Goal: Task Accomplishment & Management: Manage account settings

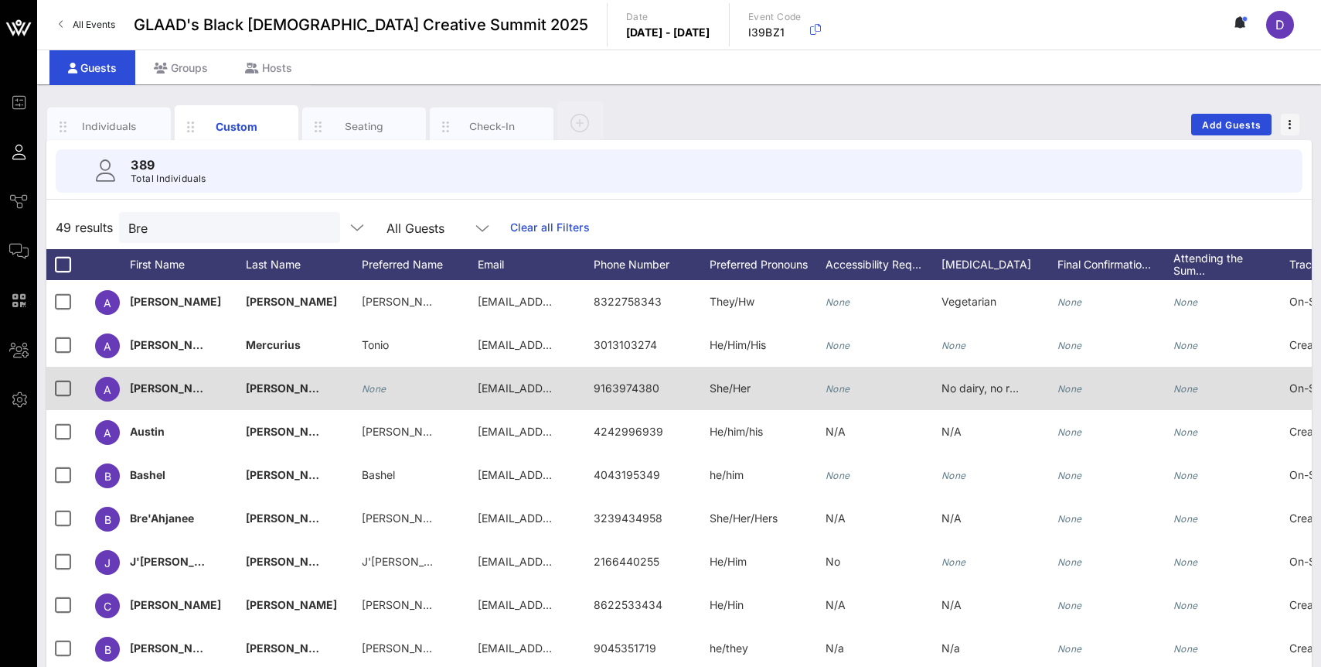
scroll to position [70, 460]
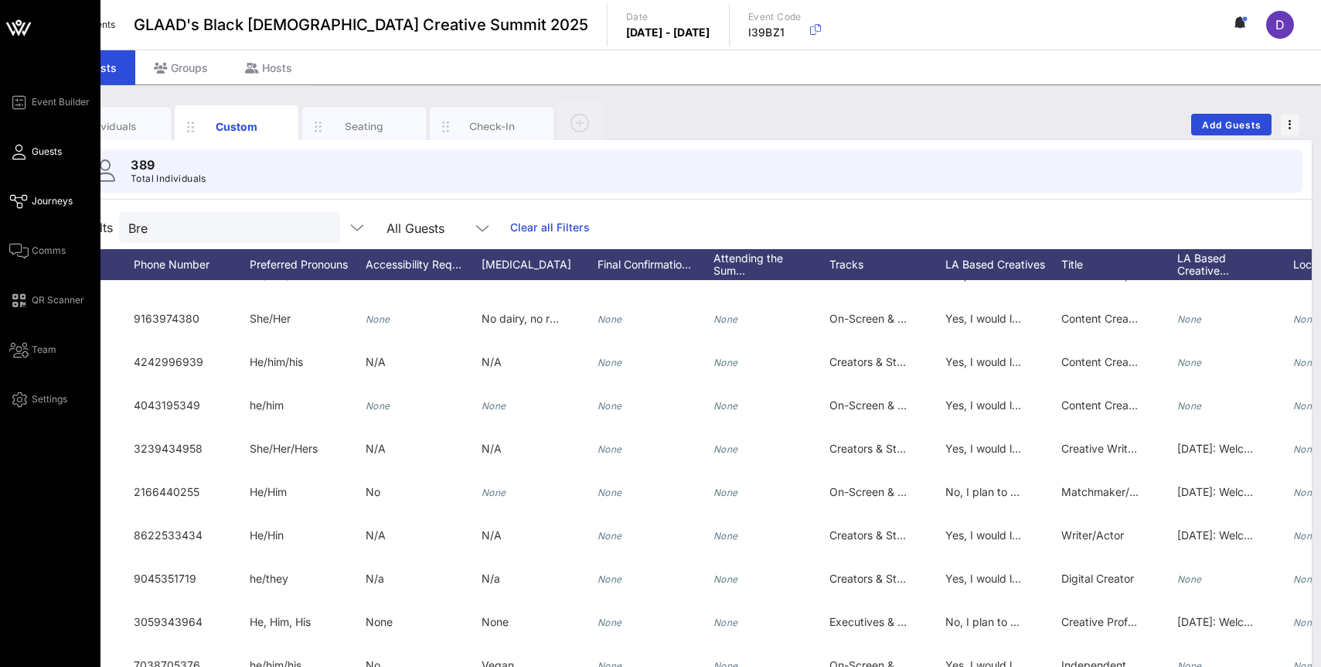
click at [51, 192] on link "Journeys" at bounding box center [40, 201] width 63 height 19
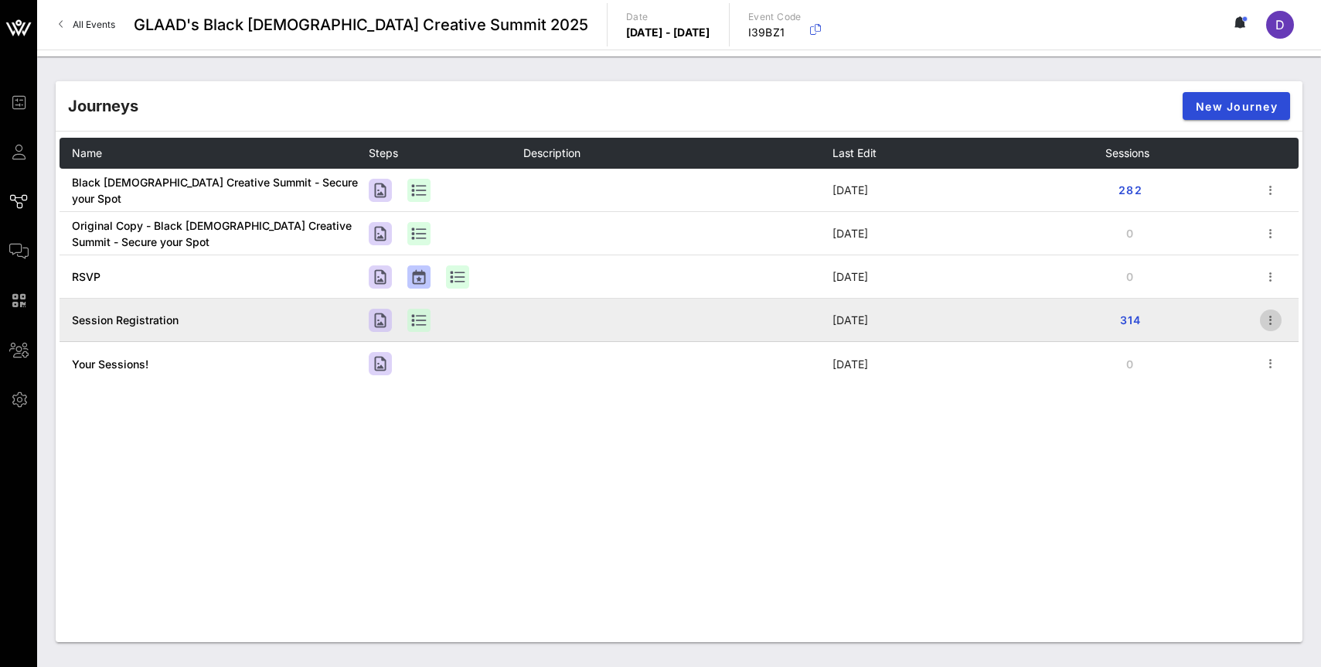
click at [1270, 325] on icon "button" at bounding box center [1271, 320] width 19 height 19
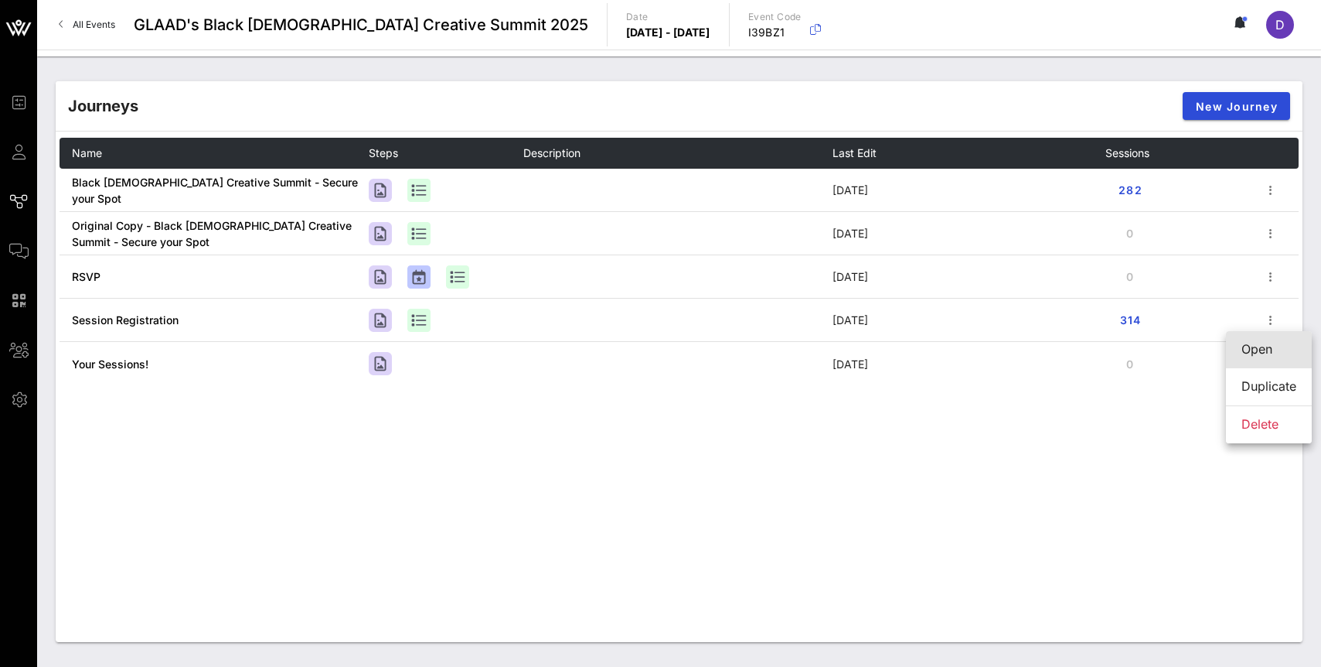
click at [1271, 353] on div "Open" at bounding box center [1269, 349] width 55 height 15
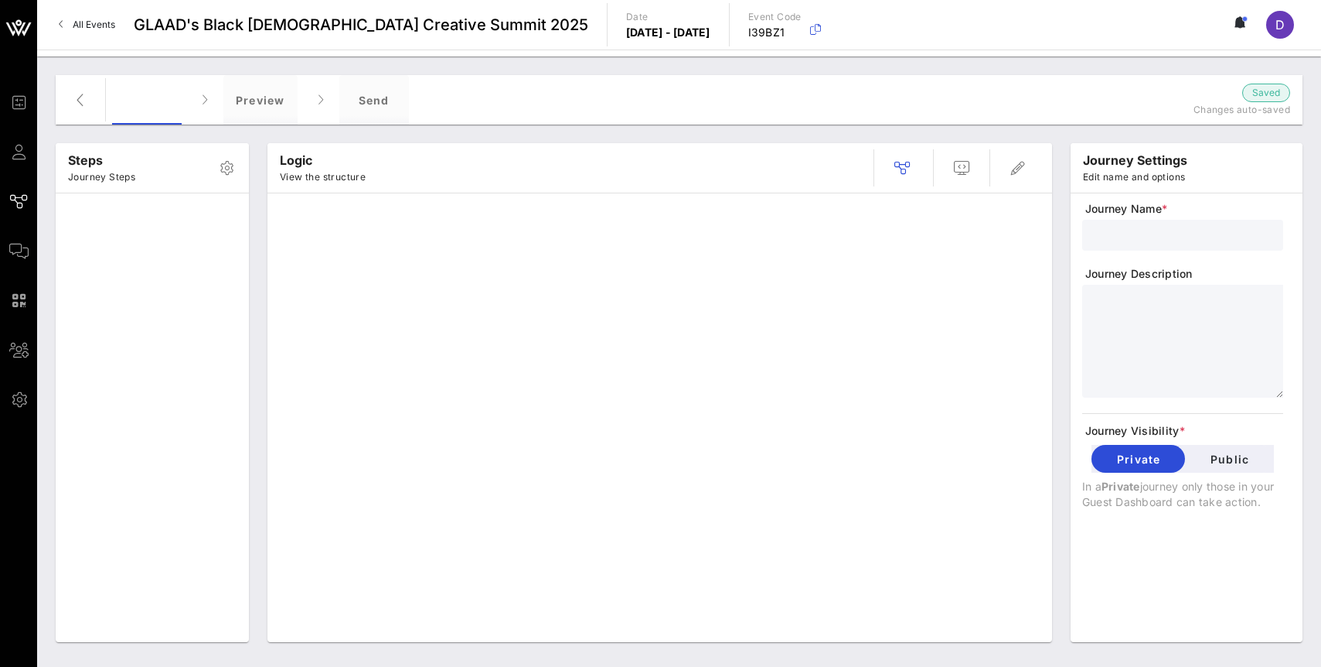
type input "Session Registration"
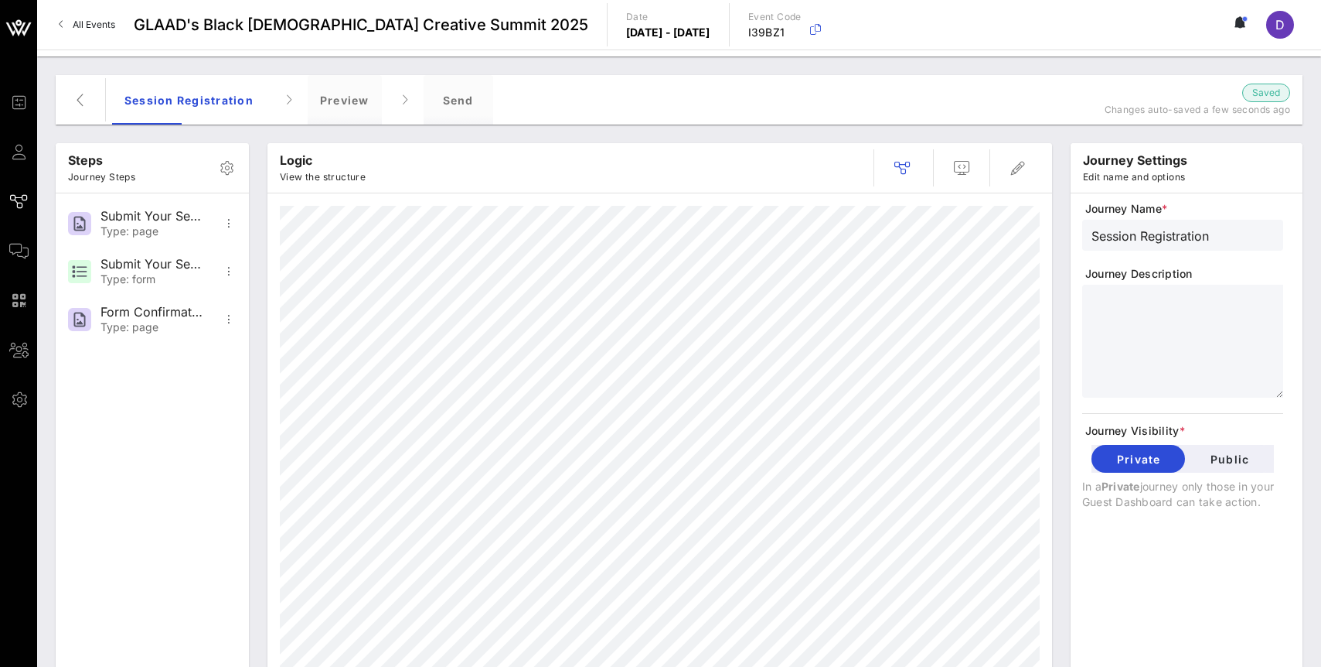
scroll to position [40, 0]
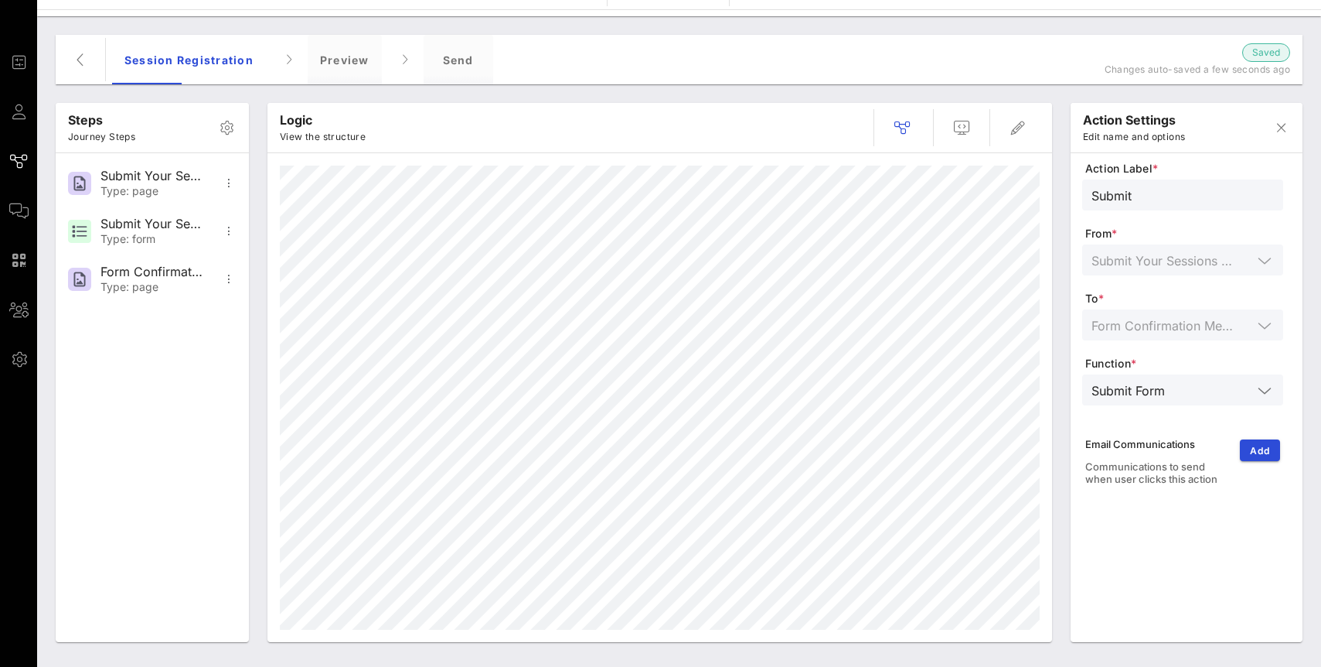
click at [1185, 264] on div "Action Label * Submit From * Submit Your Sessions Form To * Form Confirmation M…" at bounding box center [1183, 331] width 201 height 340
click at [1178, 256] on div "Action Label * Submit From * Submit Your Sessions Form To * Form Confirmation M…" at bounding box center [1183, 331] width 201 height 340
click at [1176, 184] on div "Submit" at bounding box center [1183, 194] width 182 height 31
click at [1246, 250] on div "Action Label * Submit From * Submit Your Sessions Form To * Form Confirmation M…" at bounding box center [1183, 331] width 201 height 340
click at [1247, 262] on div "Action Label * Submit From * Submit Your Sessions Form To * Form Confirmation M…" at bounding box center [1183, 334] width 201 height 347
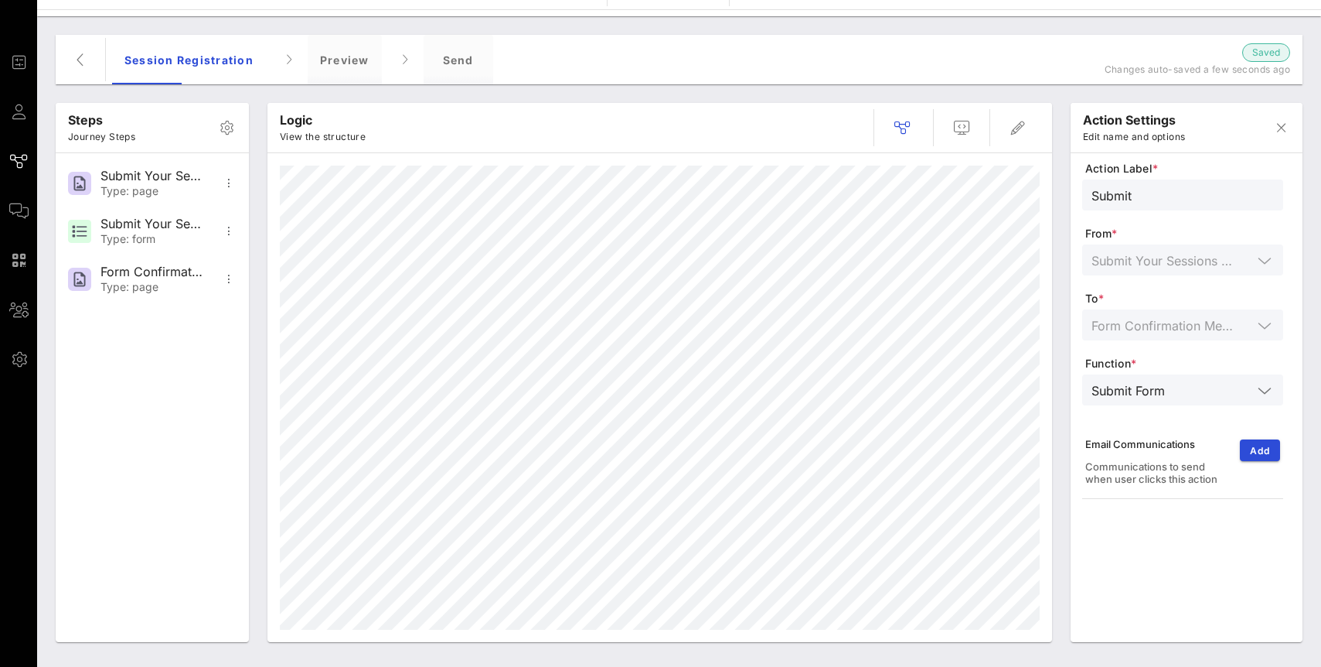
click at [1247, 262] on div "Action Label * Submit From * Submit Your Sessions Form To * Form Confirmation M…" at bounding box center [1183, 334] width 201 height 347
click at [1191, 206] on div "Submit" at bounding box center [1183, 194] width 182 height 31
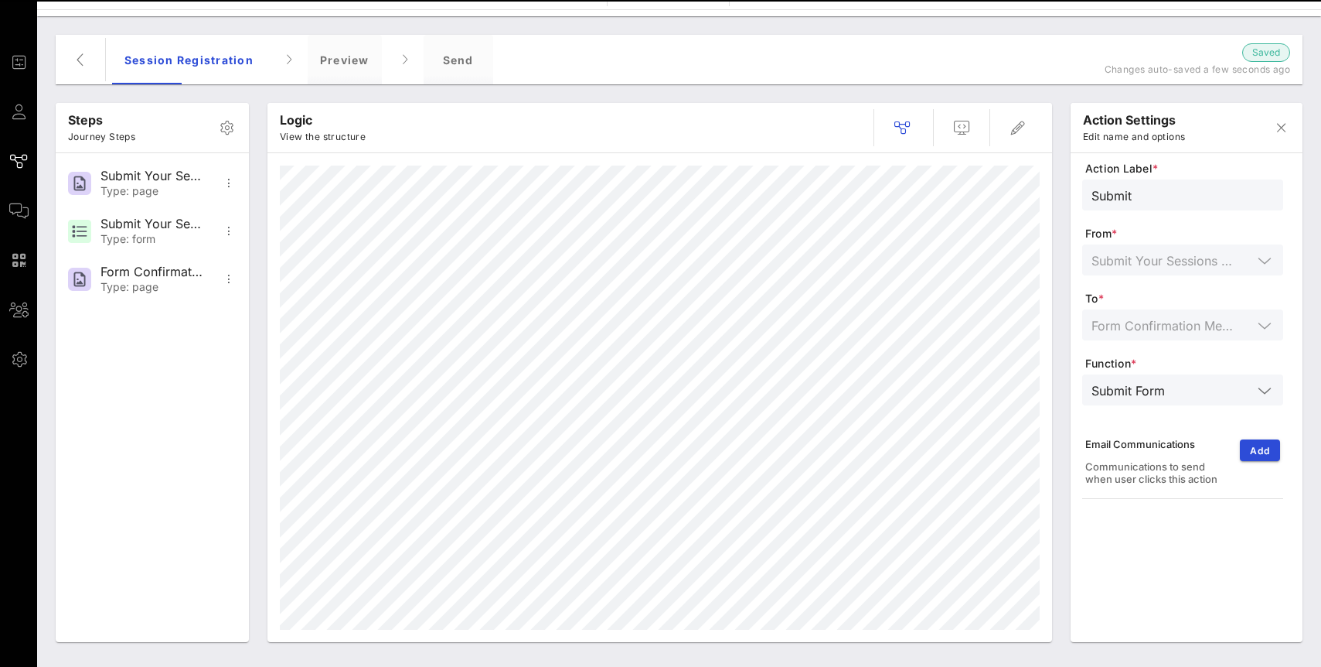
click at [1173, 377] on div "Submit Form" at bounding box center [1183, 389] width 182 height 31
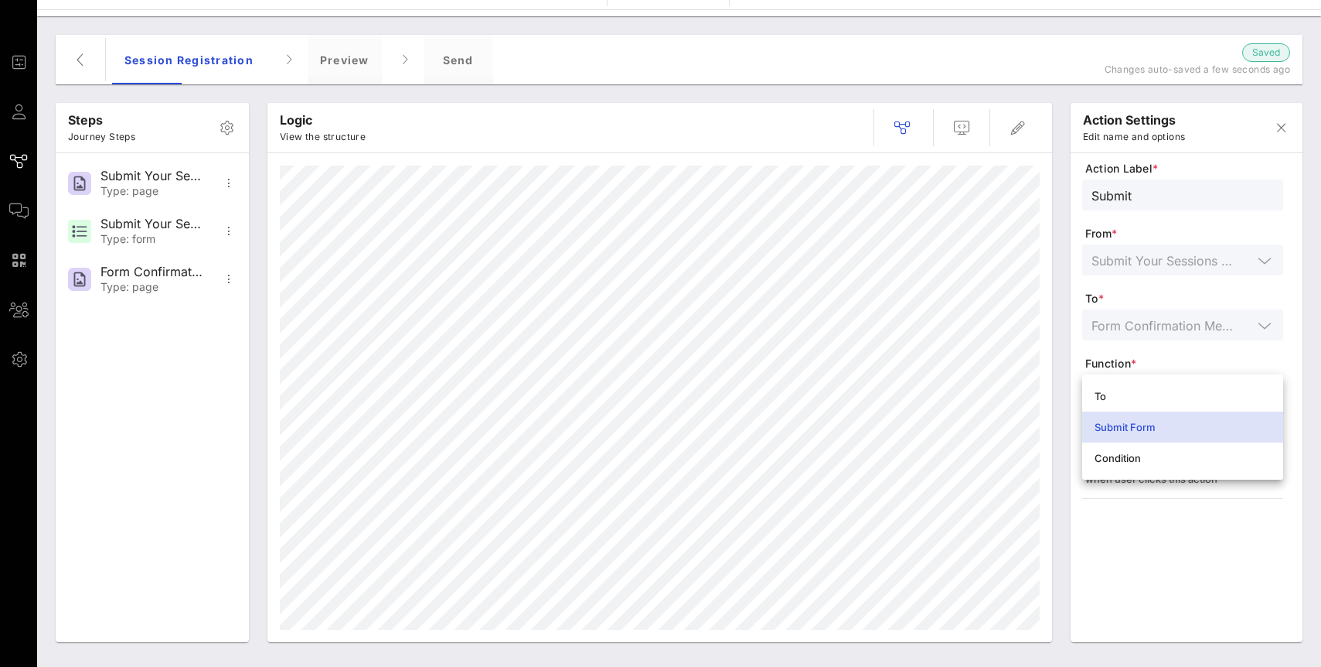
click at [1171, 425] on div "Submit Form" at bounding box center [1183, 427] width 176 height 12
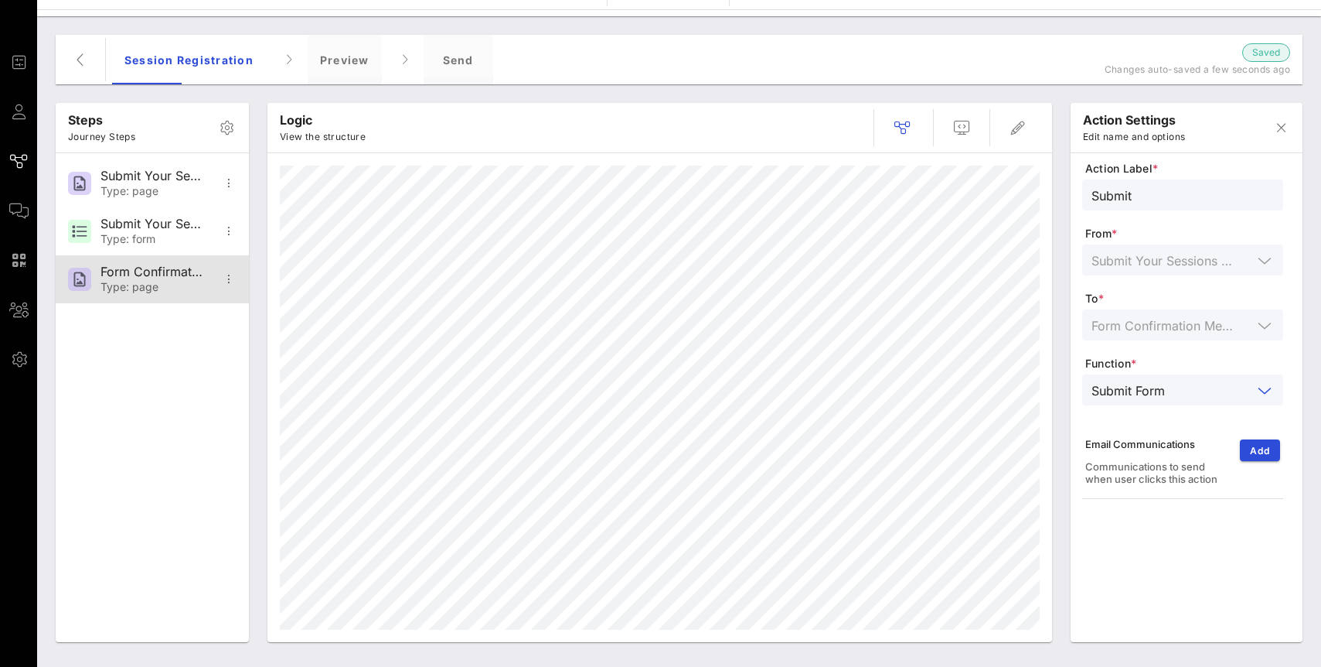
click at [152, 273] on div "Form Confirmation Message" at bounding box center [152, 271] width 102 height 15
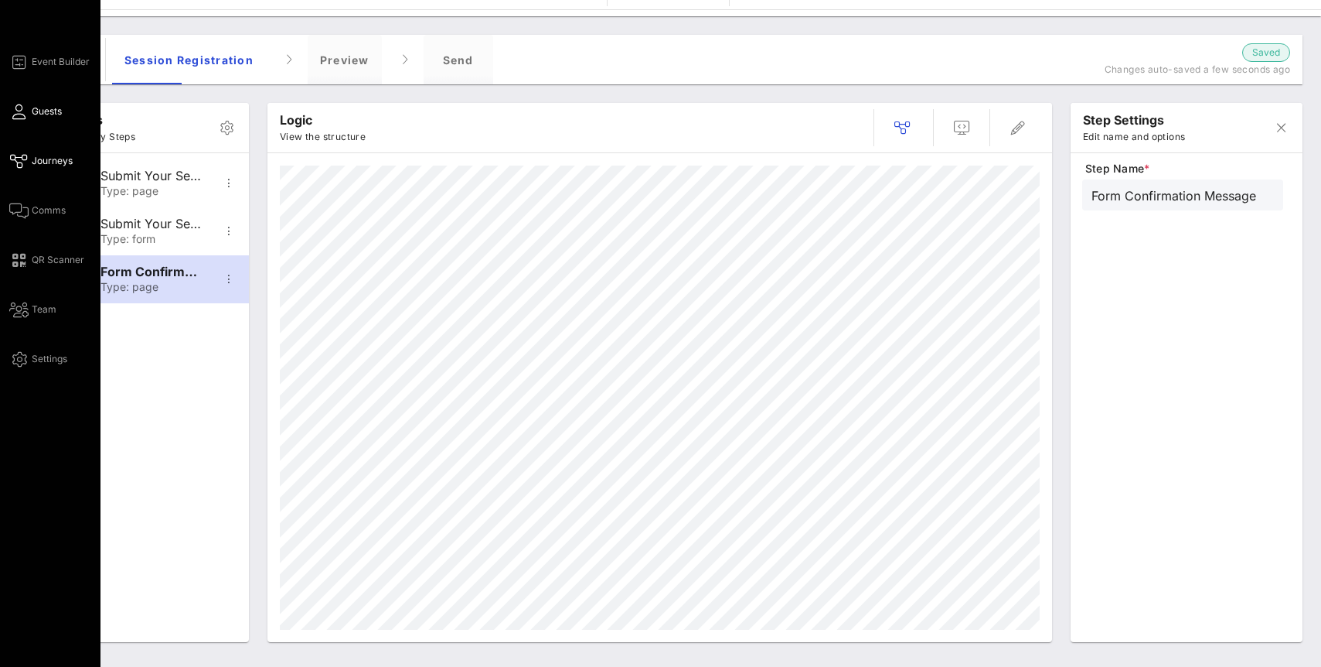
click at [22, 113] on icon at bounding box center [18, 112] width 19 height 2
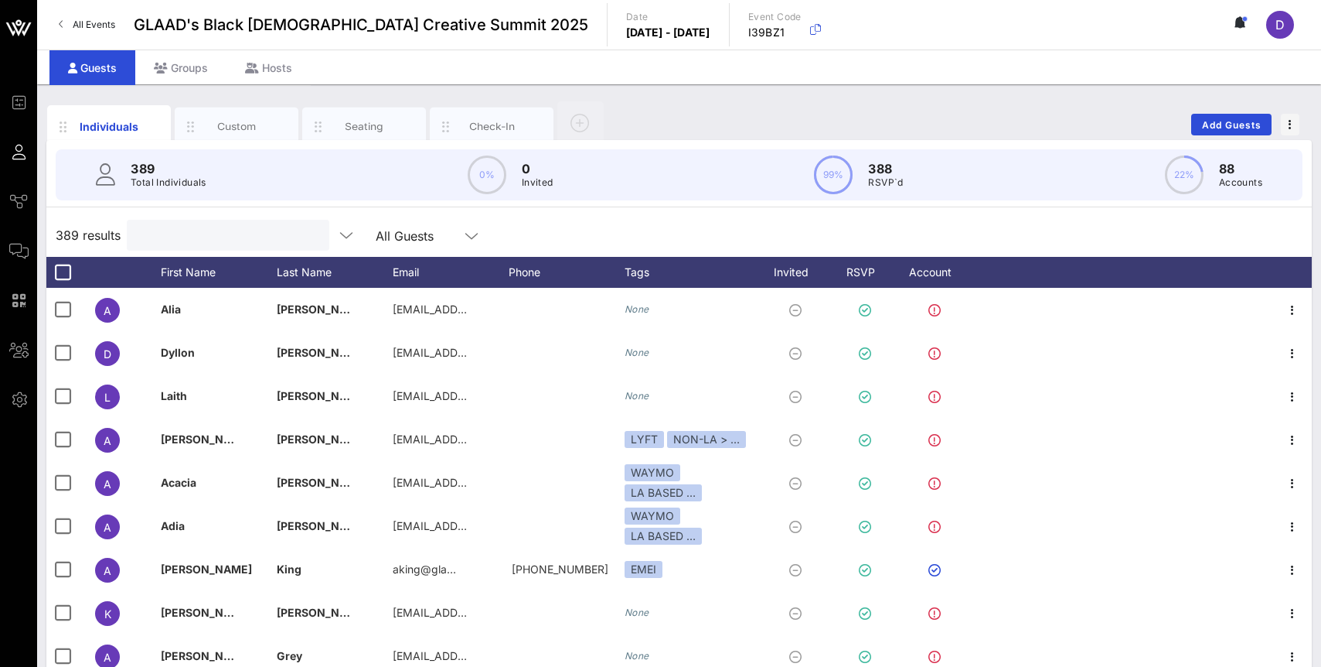
click at [210, 237] on input "text" at bounding box center [226, 235] width 181 height 20
click at [200, 227] on input "text" at bounding box center [226, 235] width 181 height 20
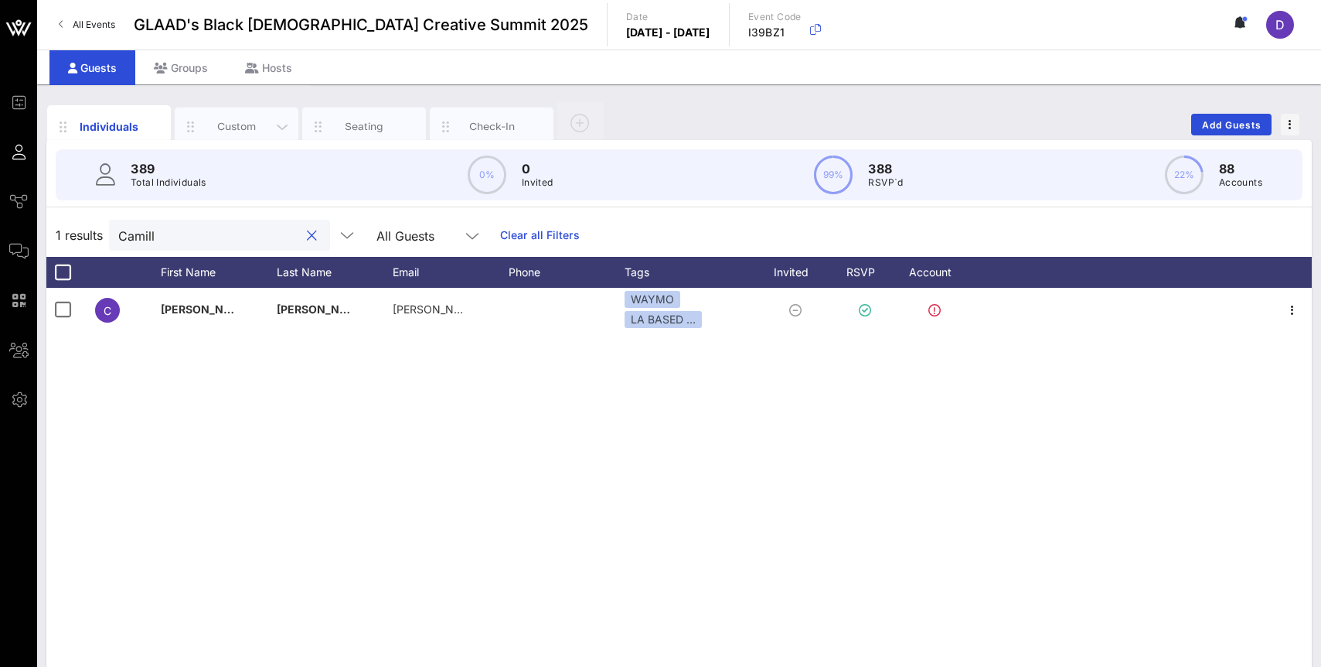
click at [213, 130] on div "Custom" at bounding box center [237, 126] width 69 height 15
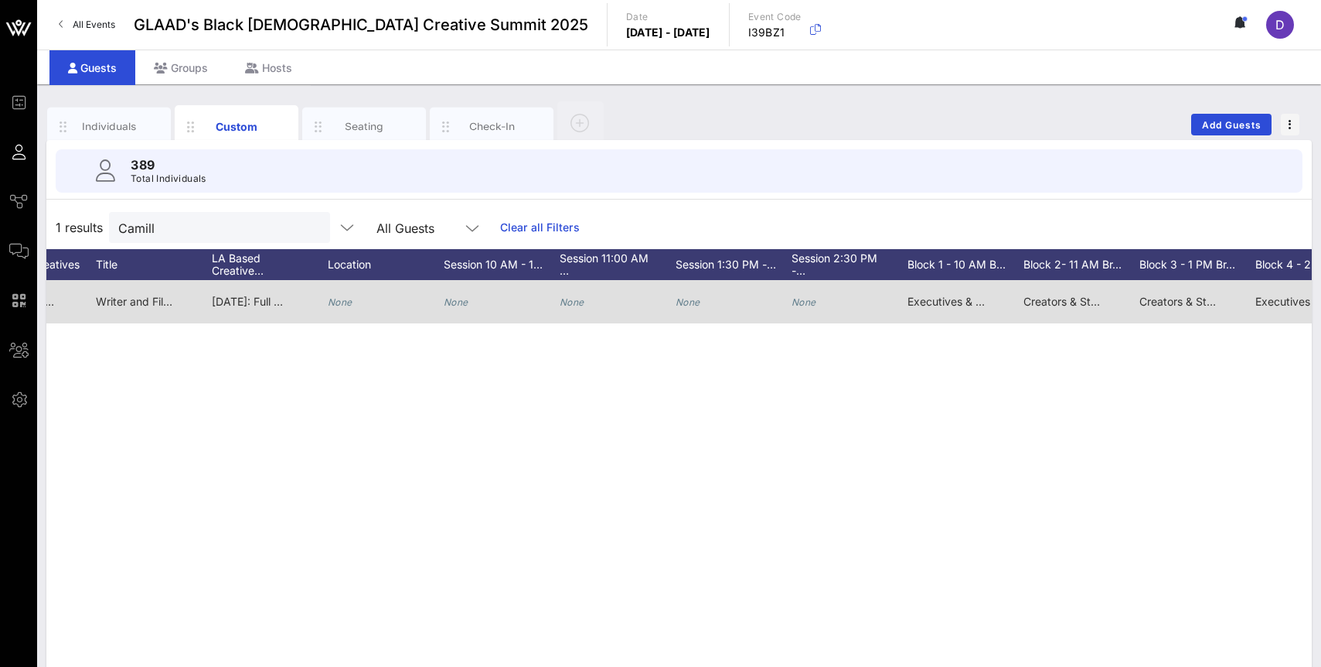
click at [462, 305] on icon "None" at bounding box center [456, 302] width 25 height 12
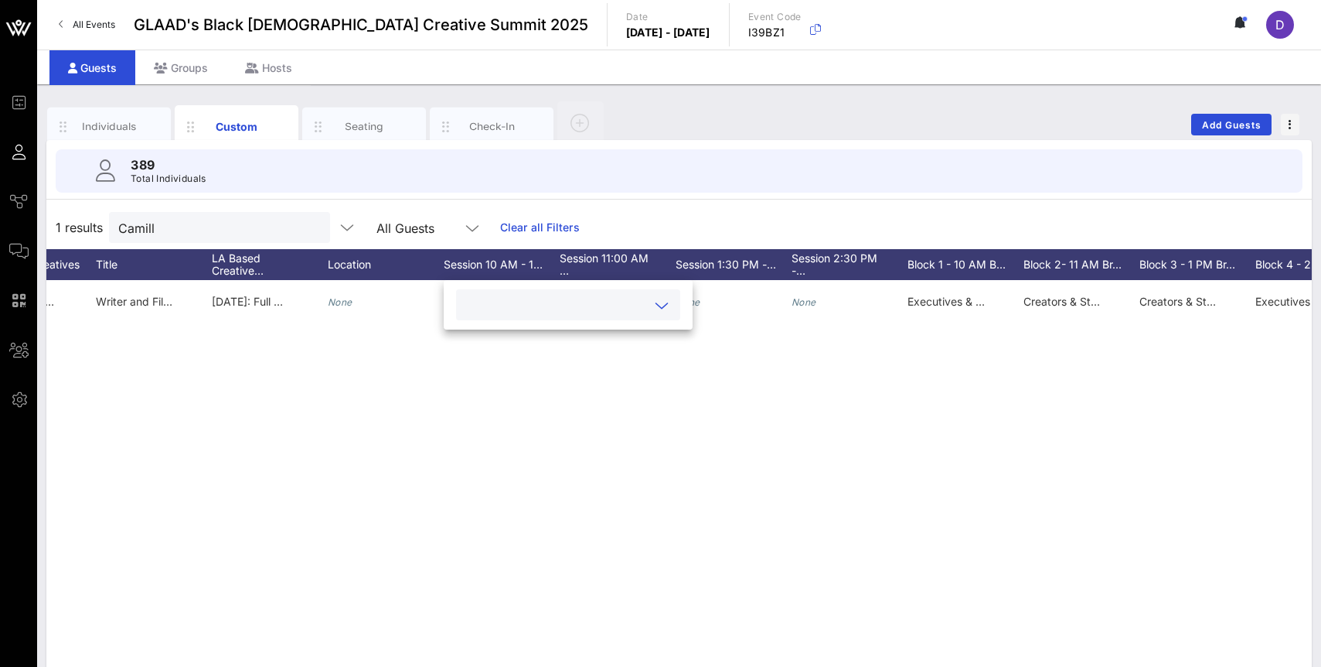
click at [589, 302] on input "text" at bounding box center [555, 305] width 181 height 20
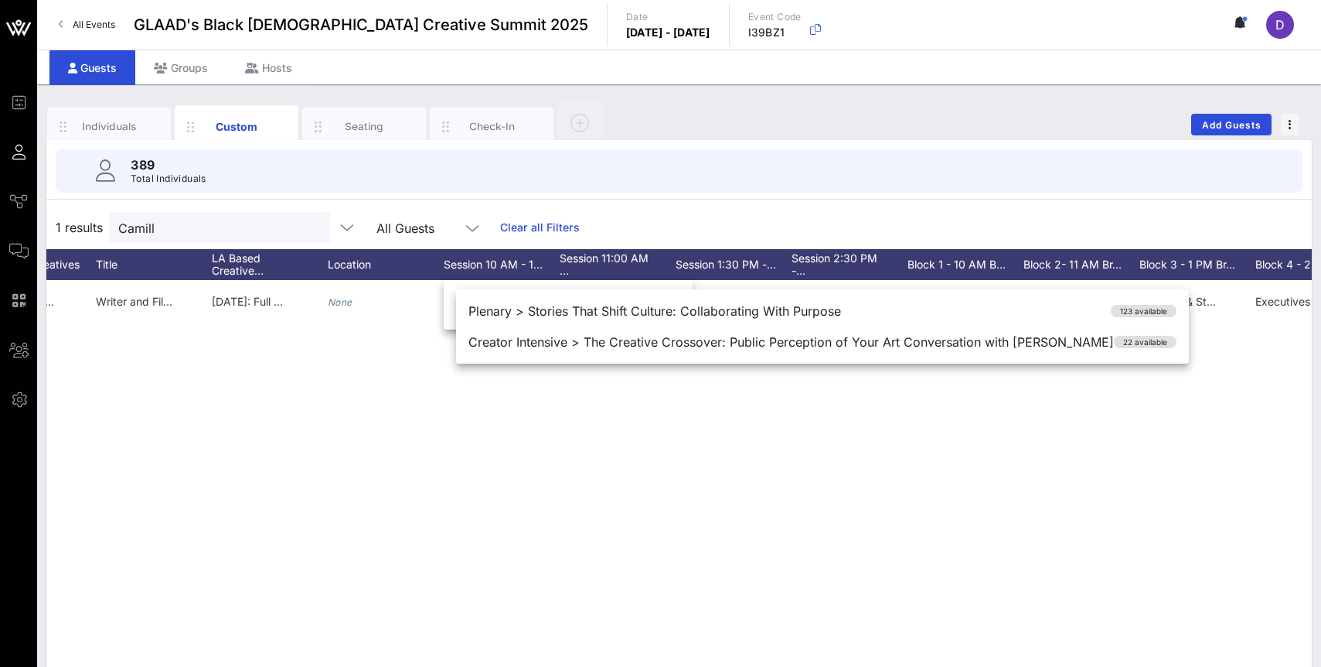
click at [546, 465] on div "C [PERSON_NAME] [PERSON_NAME] [PERSON_NAME] [PERSON_NAME][EMAIL_ADDRESS][PERSON…" at bounding box center [679, 512] width 1266 height 464
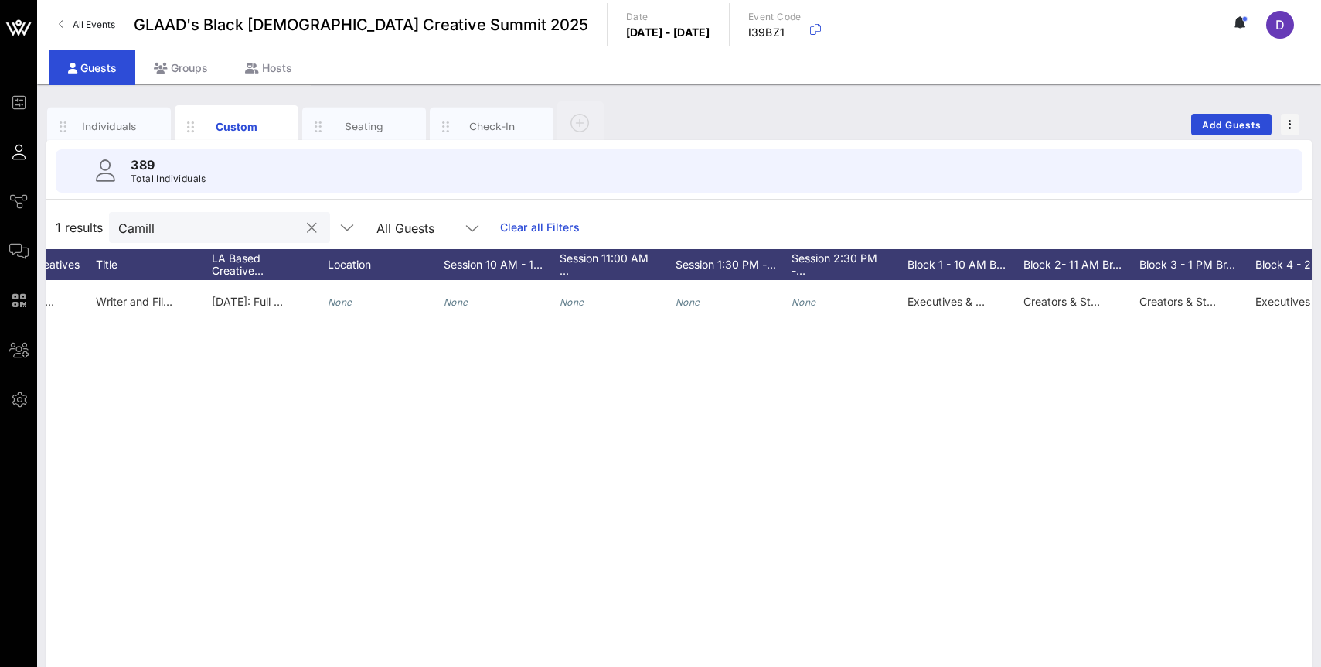
click at [231, 241] on div "Camill" at bounding box center [208, 227] width 181 height 31
click at [227, 229] on input "Camill" at bounding box center [208, 227] width 181 height 20
type input "P"
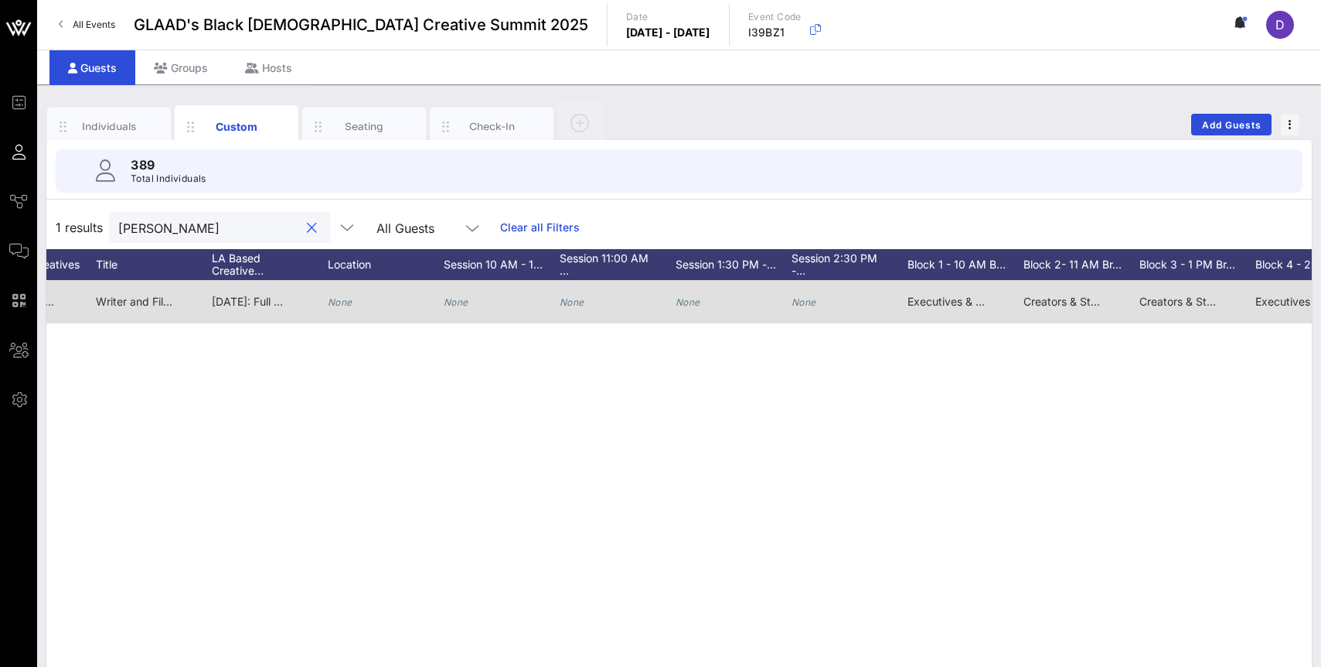
click at [454, 298] on icon "None" at bounding box center [456, 302] width 25 height 12
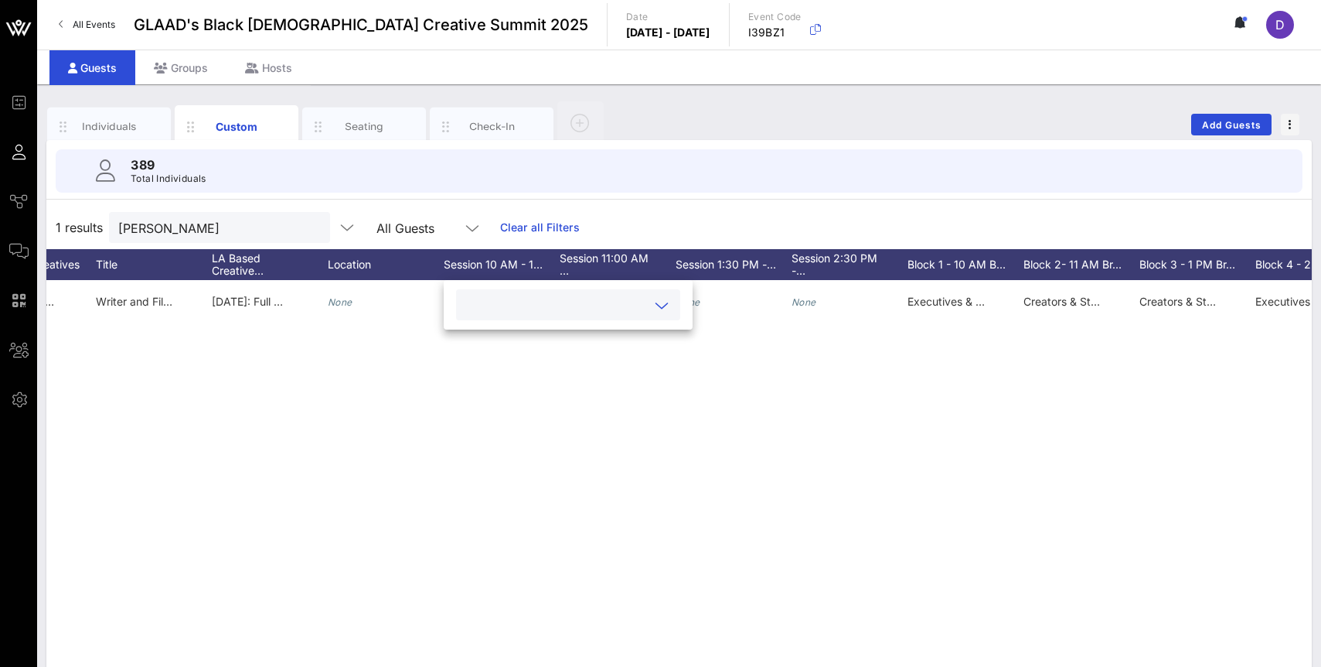
click at [503, 305] on input "text" at bounding box center [555, 305] width 181 height 20
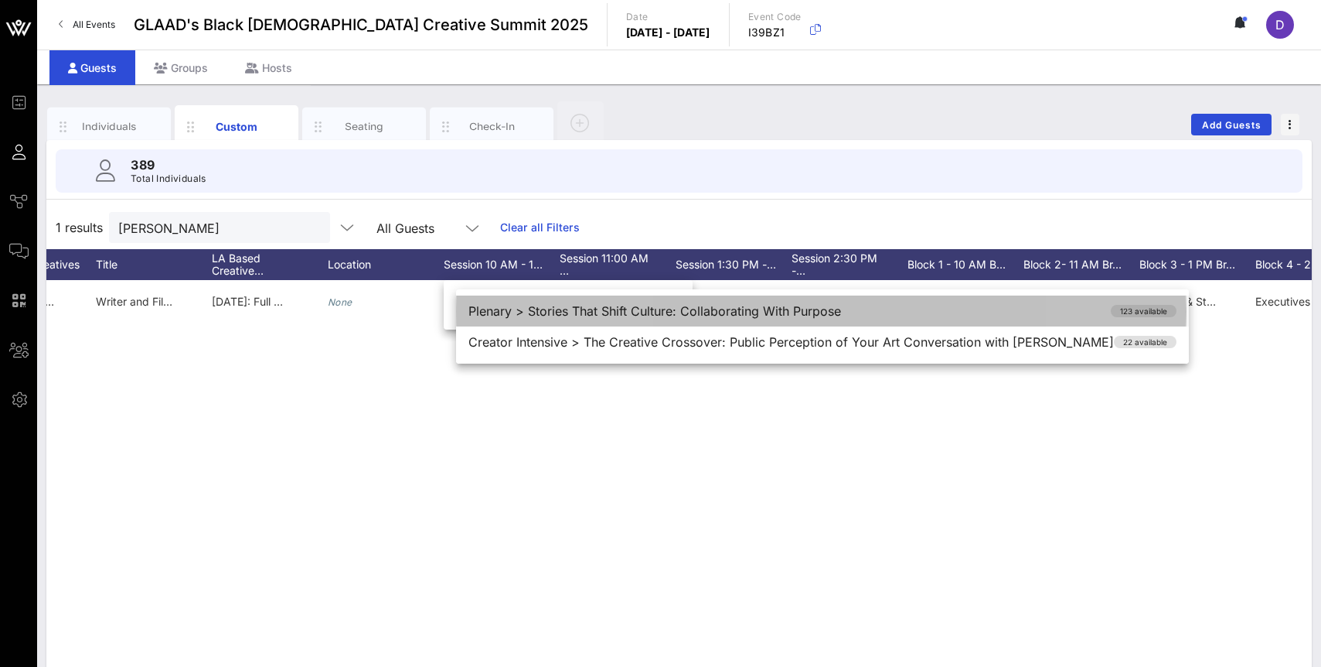
click at [521, 307] on div "Plenary > Stories That Shift Culture: Collaborating With Purpose 123 available" at bounding box center [822, 310] width 733 height 31
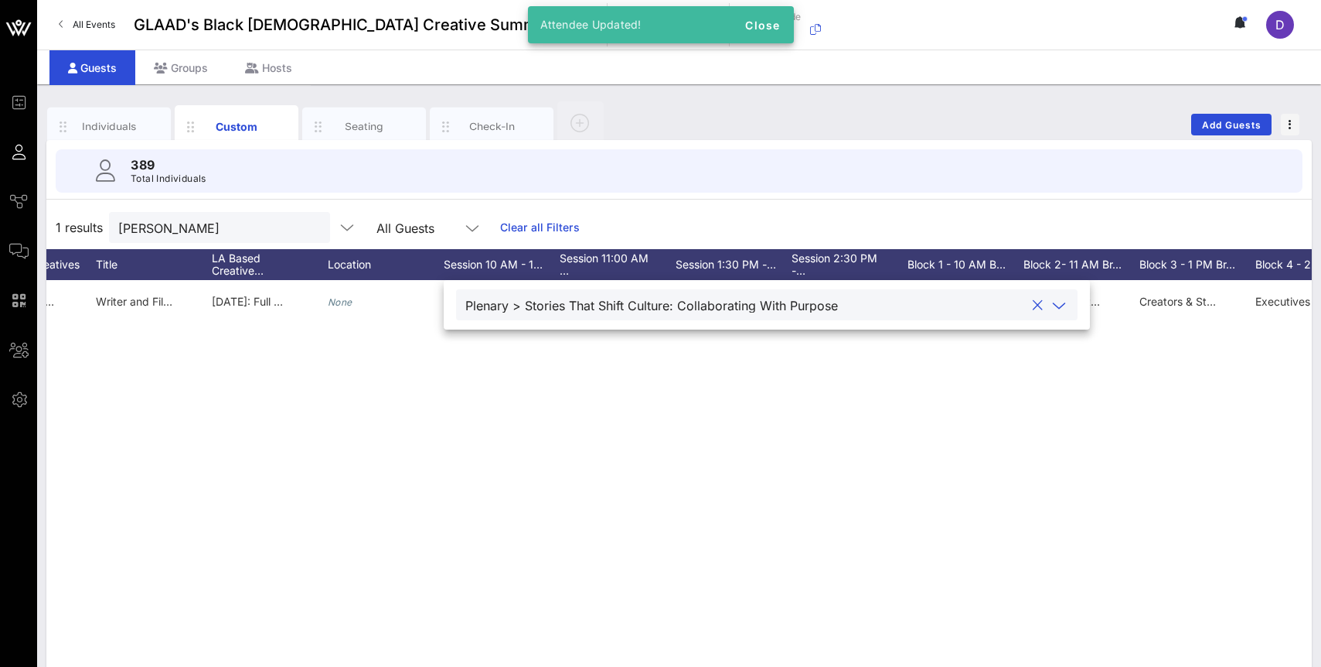
click at [1050, 305] on div at bounding box center [1059, 305] width 19 height 19
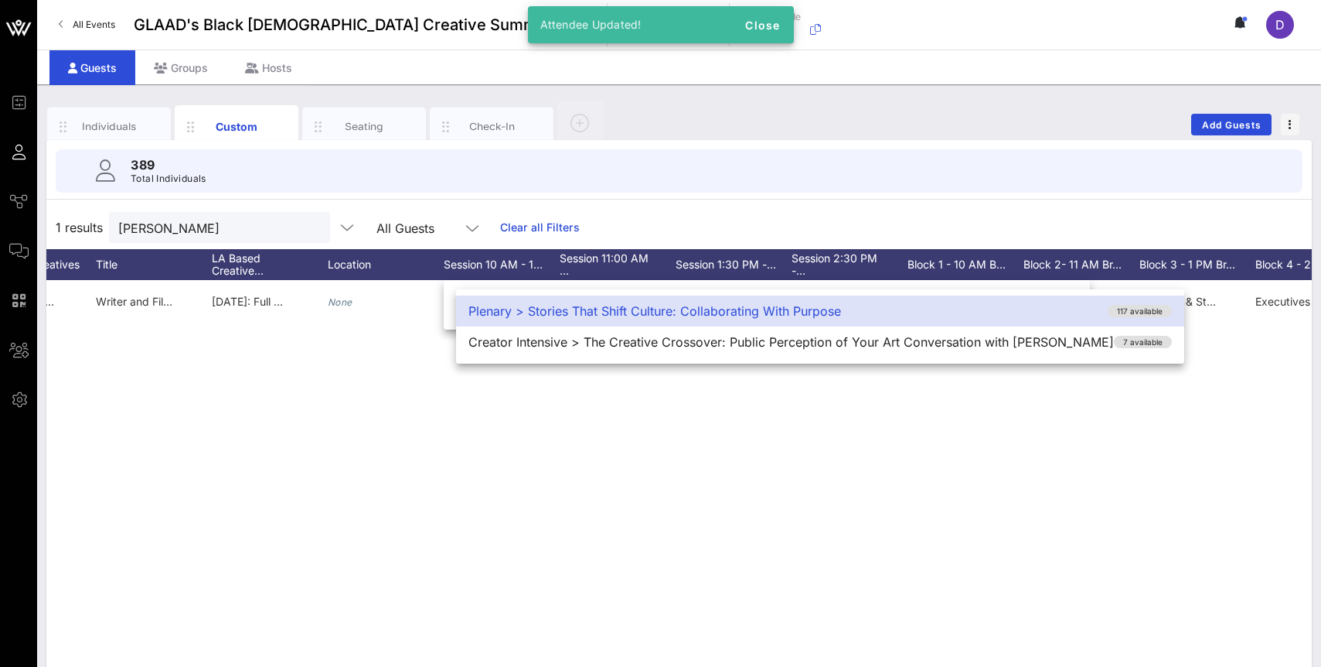
click at [837, 310] on div "Plenary > Stories That Shift Culture: Collaborating With Purpose 117 available" at bounding box center [820, 310] width 728 height 31
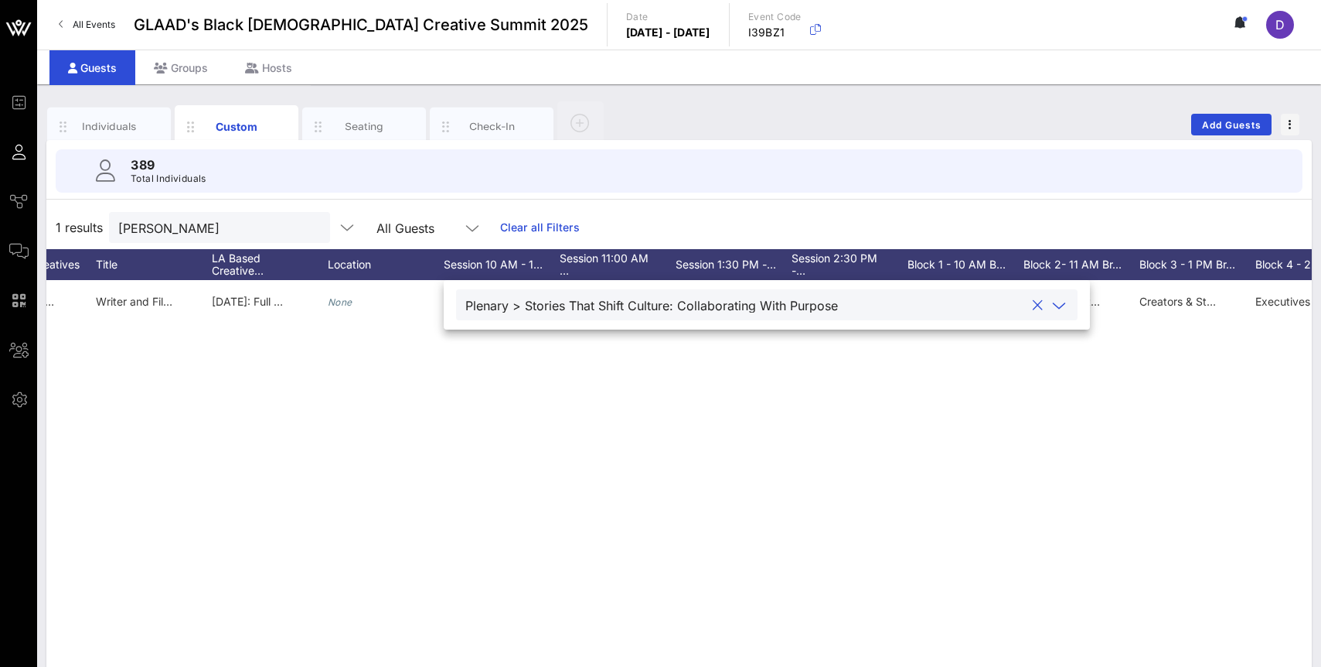
click at [827, 433] on div "C [PERSON_NAME] [PERSON_NAME] [PERSON_NAME] [PERSON_NAME][EMAIL_ADDRESS][PERSON…" at bounding box center [679, 512] width 1266 height 464
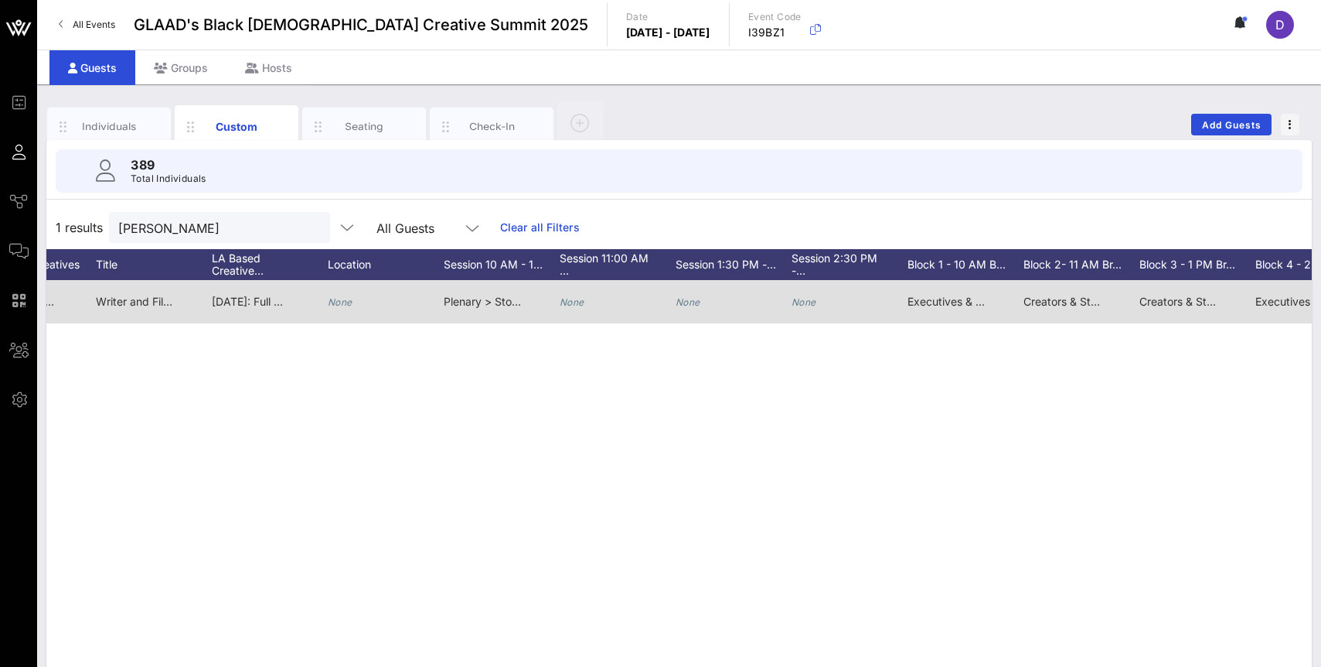
click at [578, 305] on icon "None" at bounding box center [572, 302] width 25 height 12
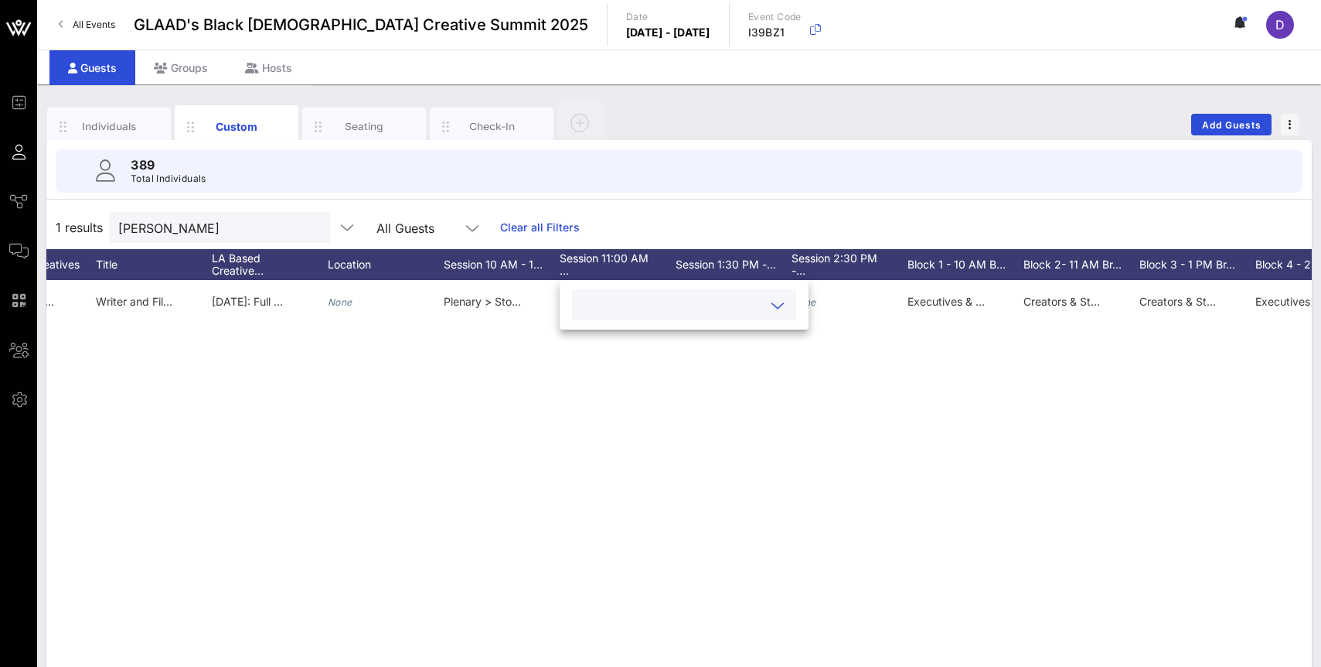
click at [588, 302] on input "text" at bounding box center [671, 305] width 181 height 20
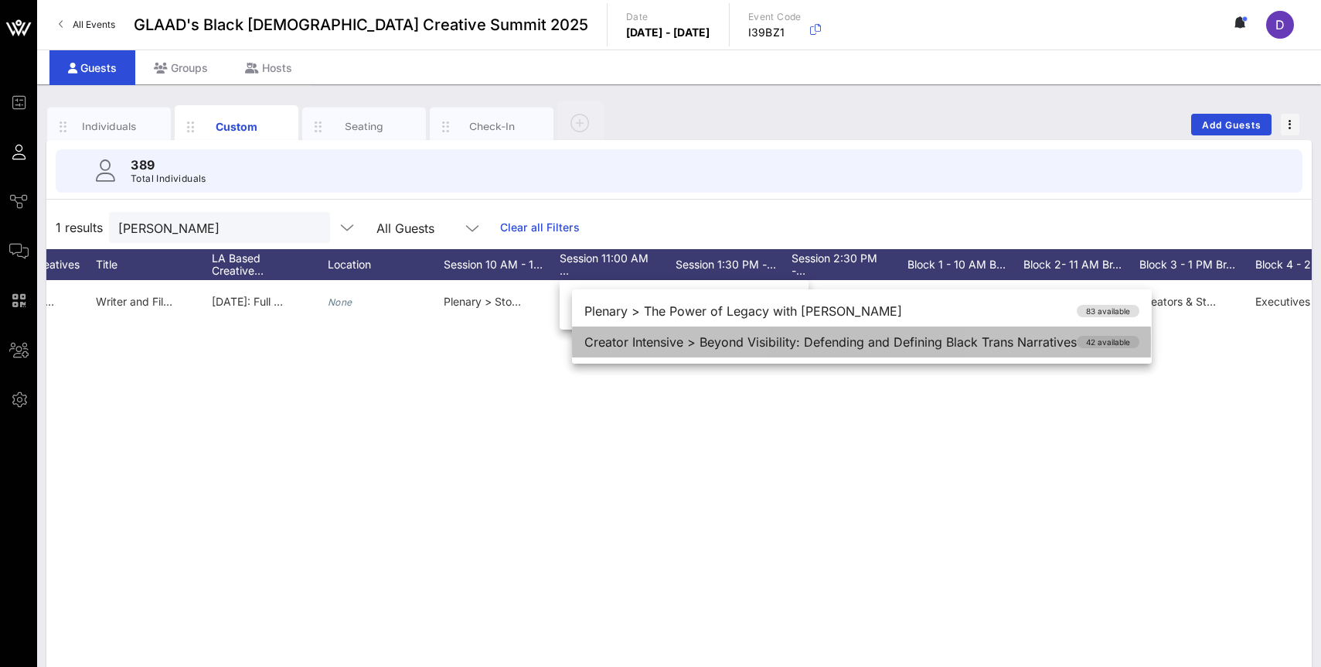
click at [618, 341] on div "Creator Intensive > Beyond Visibility: Defending and Defining Black Trans Narra…" at bounding box center [862, 341] width 580 height 31
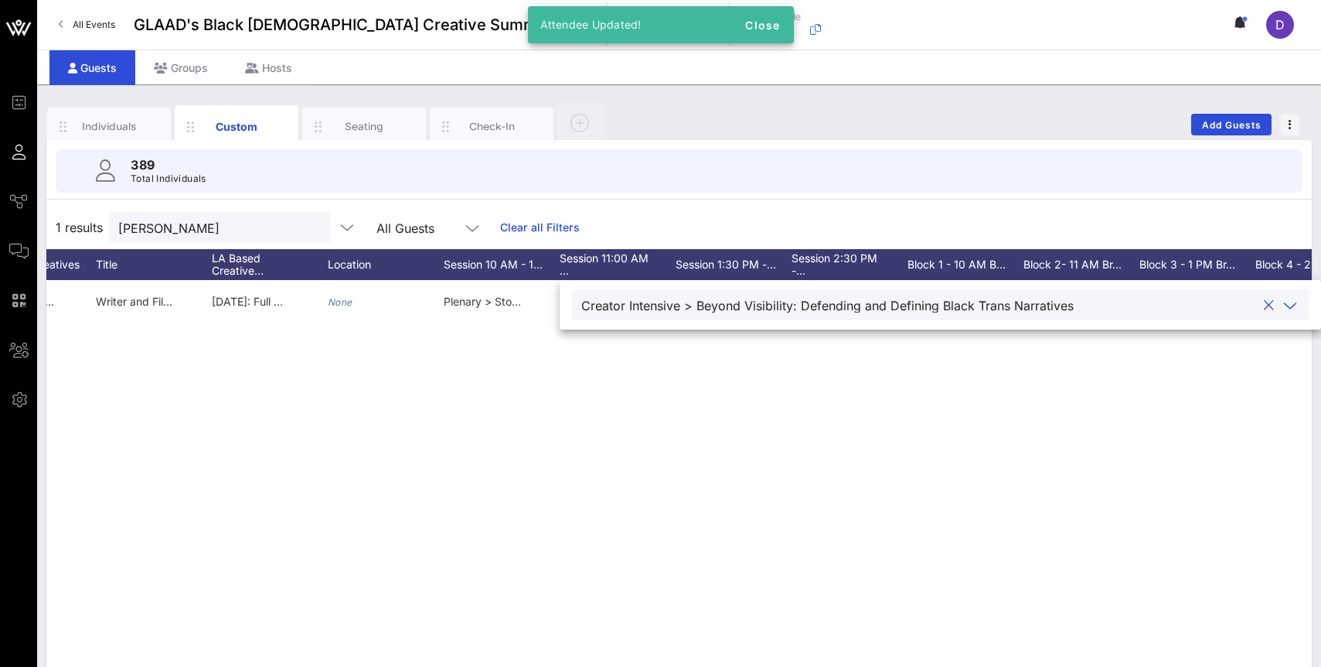
click at [1019, 382] on div "C [PERSON_NAME] [PERSON_NAME] [PERSON_NAME] [PERSON_NAME][EMAIL_ADDRESS][PERSON…" at bounding box center [679, 512] width 1266 height 464
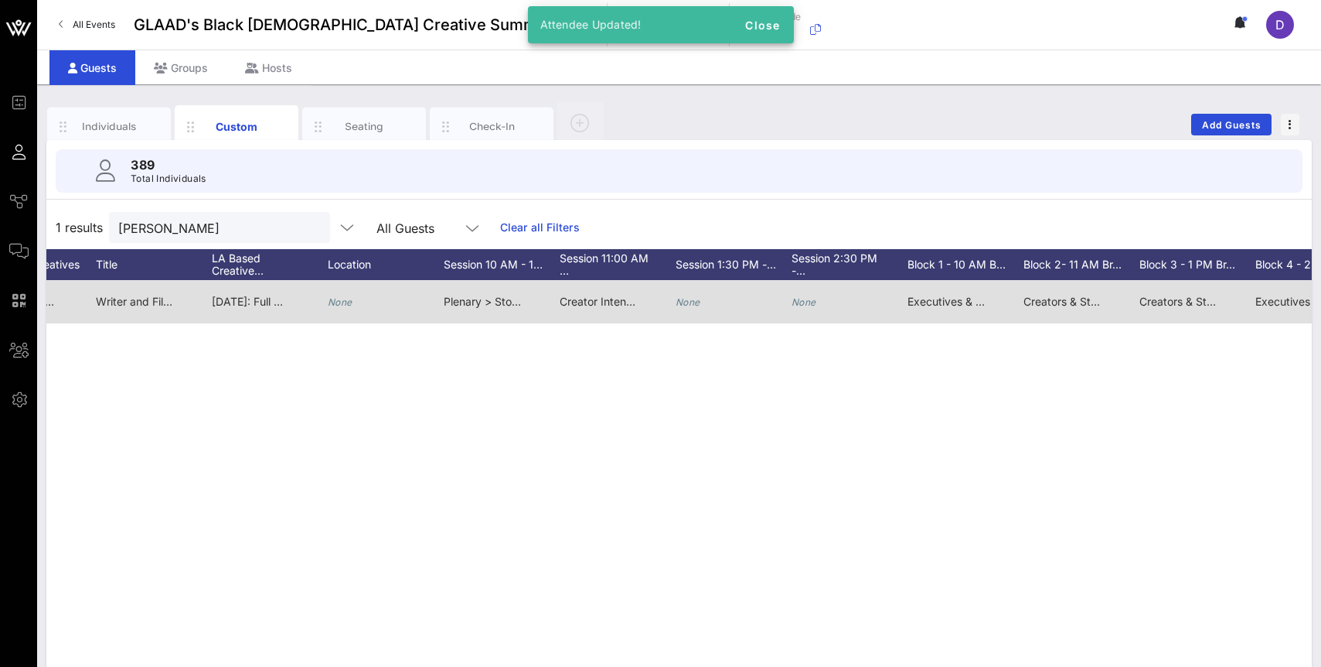
click at [692, 300] on icon "None" at bounding box center [688, 302] width 25 height 12
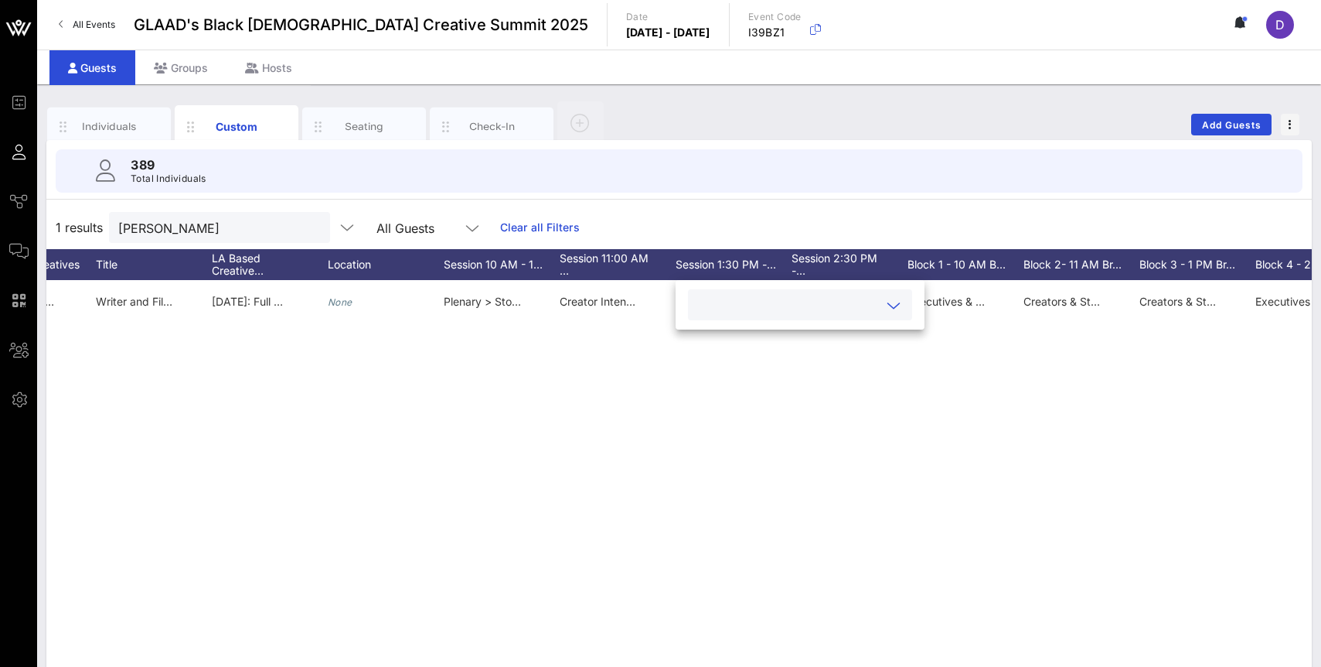
click at [767, 289] on div at bounding box center [800, 304] width 206 height 31
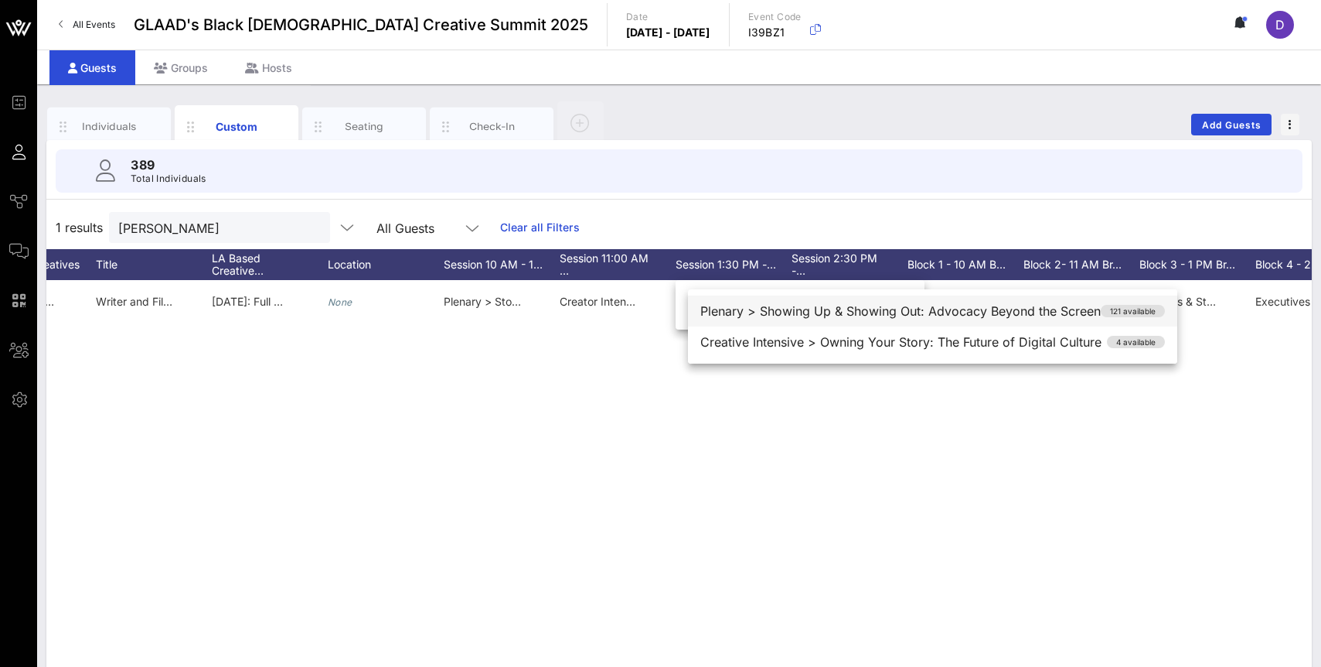
click at [771, 308] on div "Plenary > Showing Up & Showing Out: Advocacy Beyond the Screen 121 available" at bounding box center [932, 310] width 489 height 31
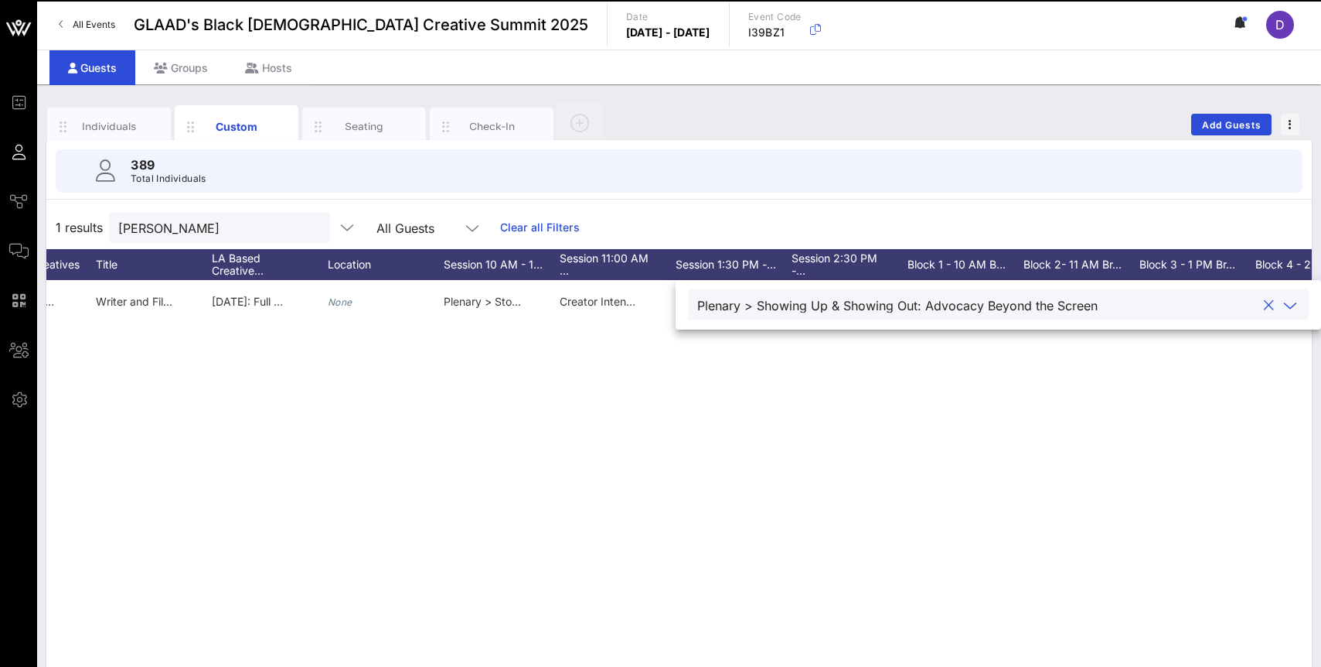
click at [800, 404] on div "C [PERSON_NAME] [PERSON_NAME] [PERSON_NAME] [PERSON_NAME][EMAIL_ADDRESS][PERSON…" at bounding box center [679, 512] width 1266 height 464
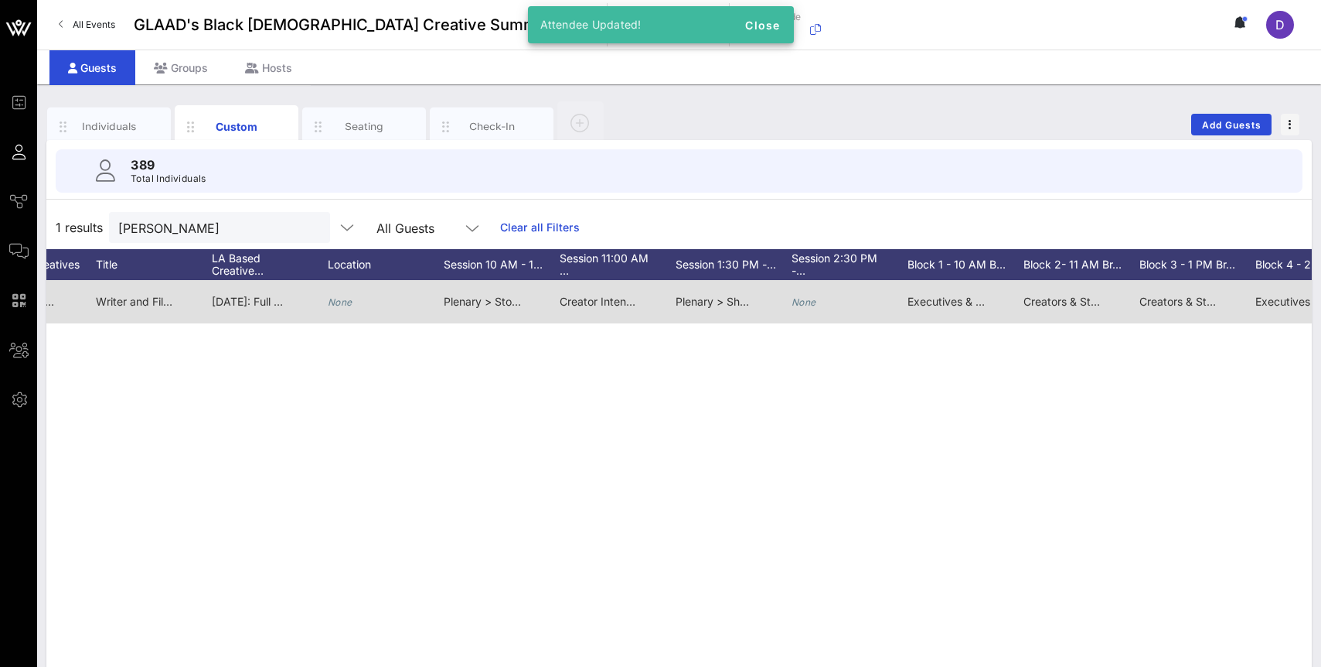
click at [793, 303] on icon "None" at bounding box center [804, 302] width 25 height 12
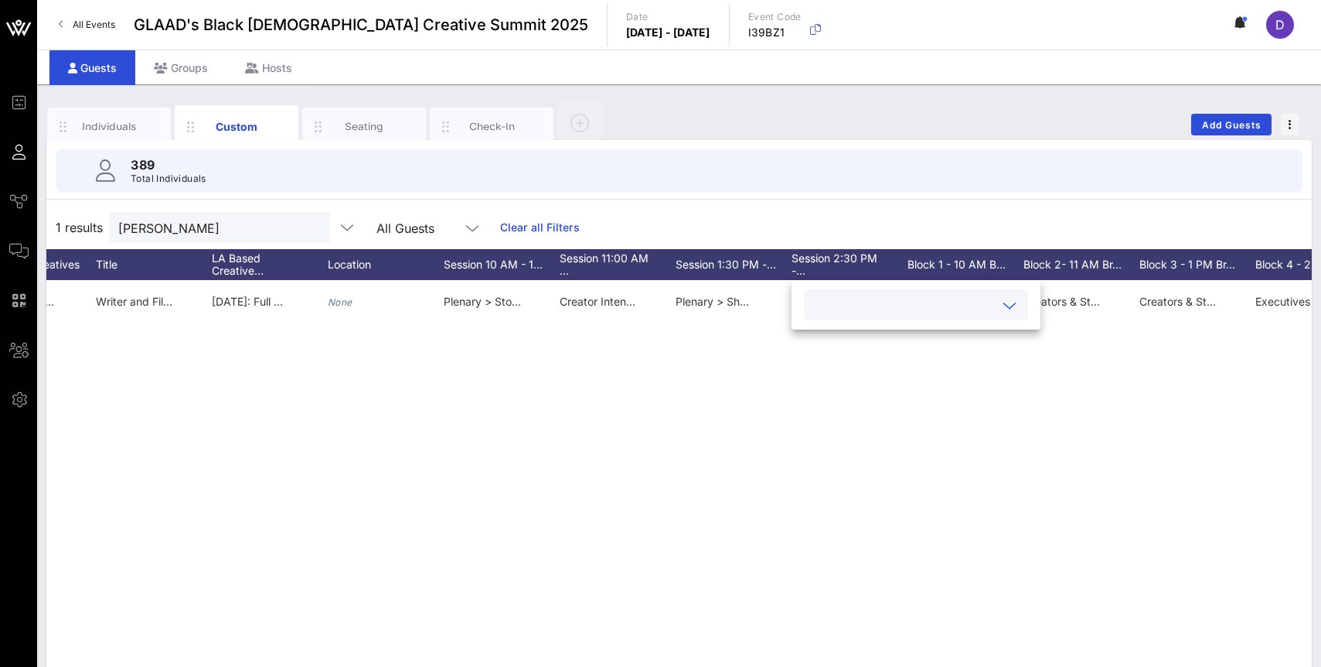
click at [830, 314] on input "text" at bounding box center [903, 305] width 181 height 20
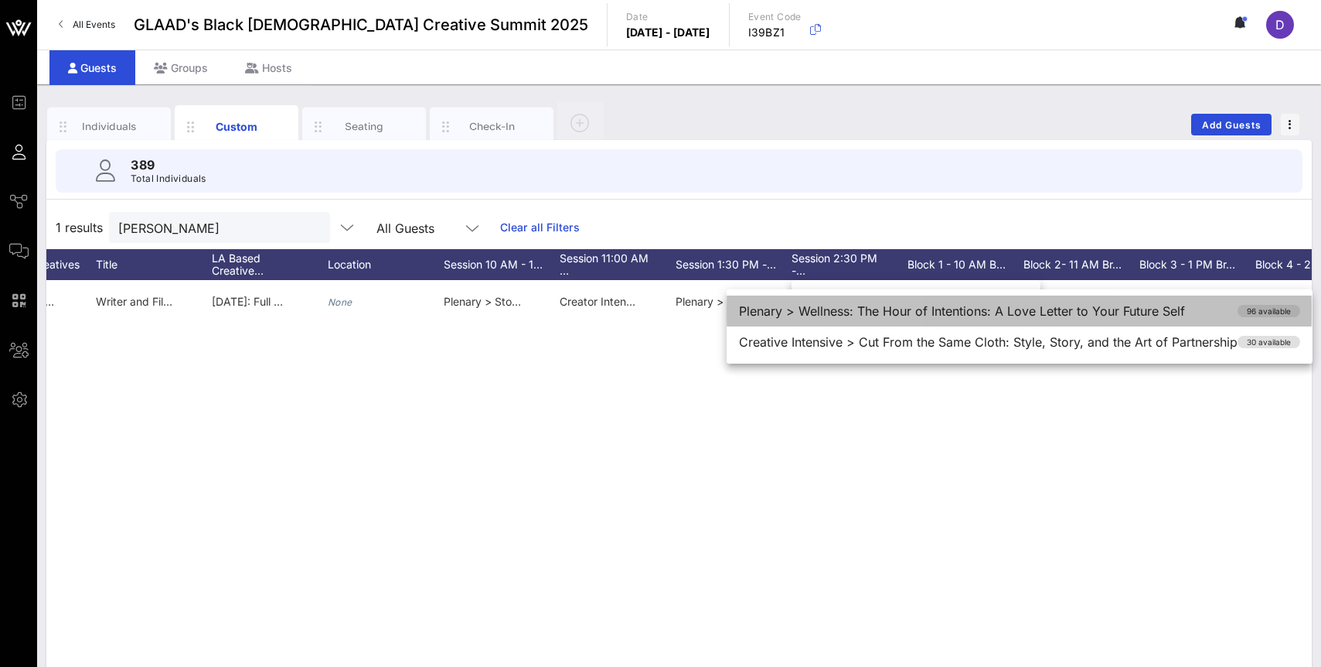
click at [830, 320] on div "Plenary > Wellness: The Hour of Intentions: A Love Letter to Your Future Self 9…" at bounding box center [1020, 310] width 586 height 31
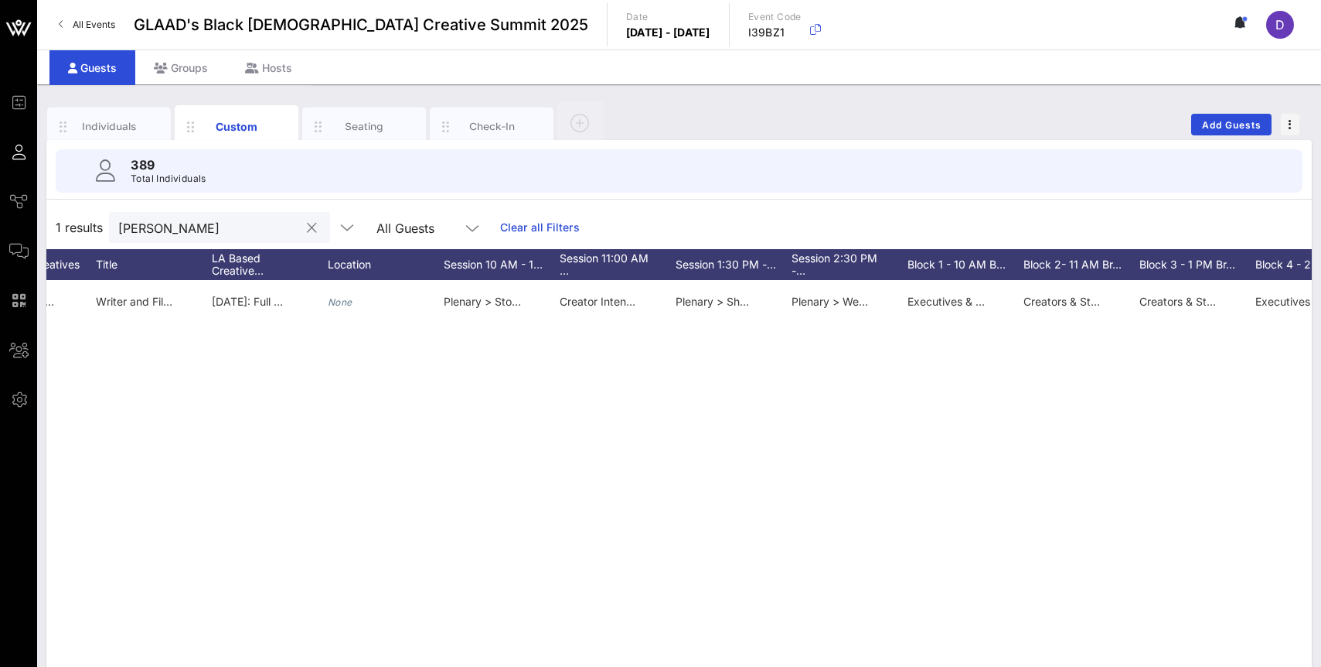
click at [225, 223] on input "[PERSON_NAME]" at bounding box center [208, 227] width 181 height 20
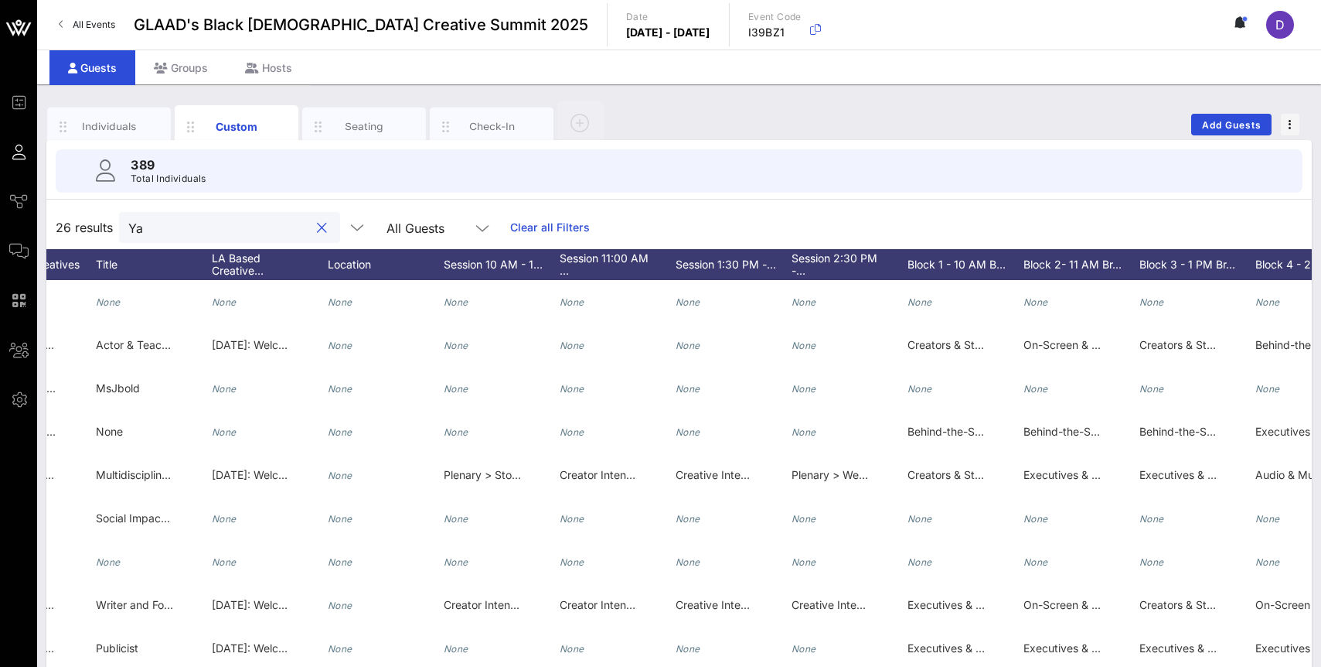
type input "Y"
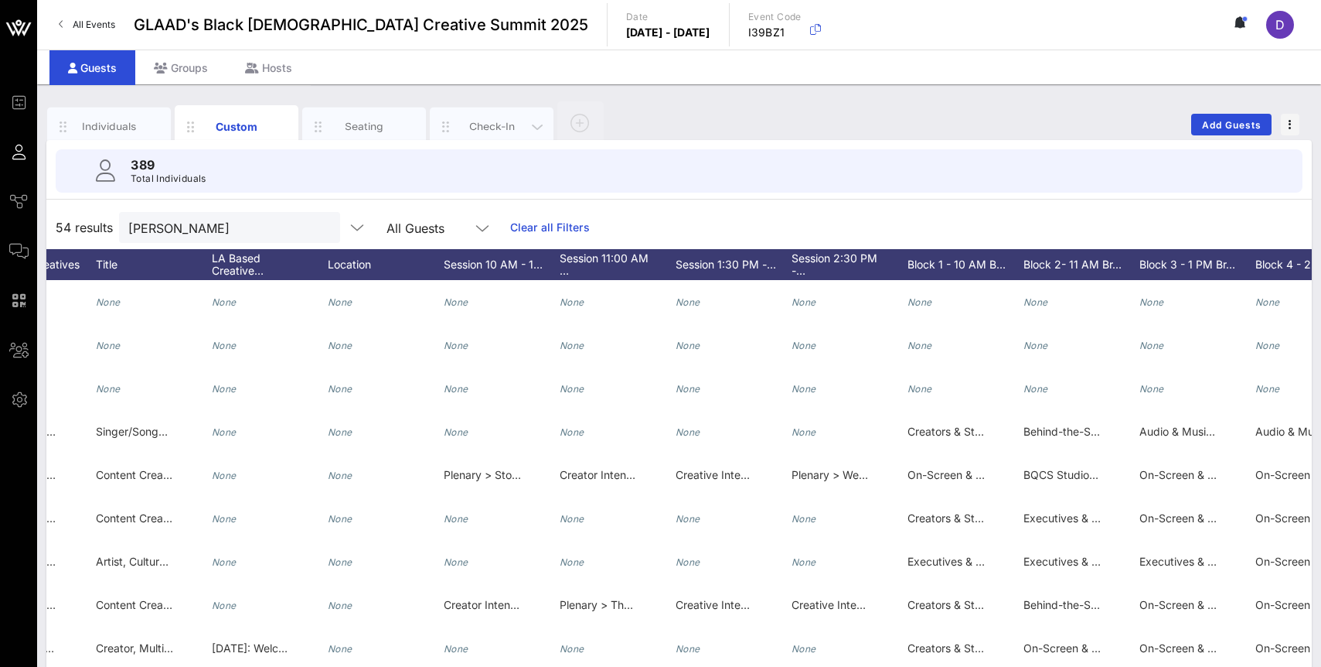
click at [474, 129] on div "Check-In" at bounding box center [492, 126] width 69 height 15
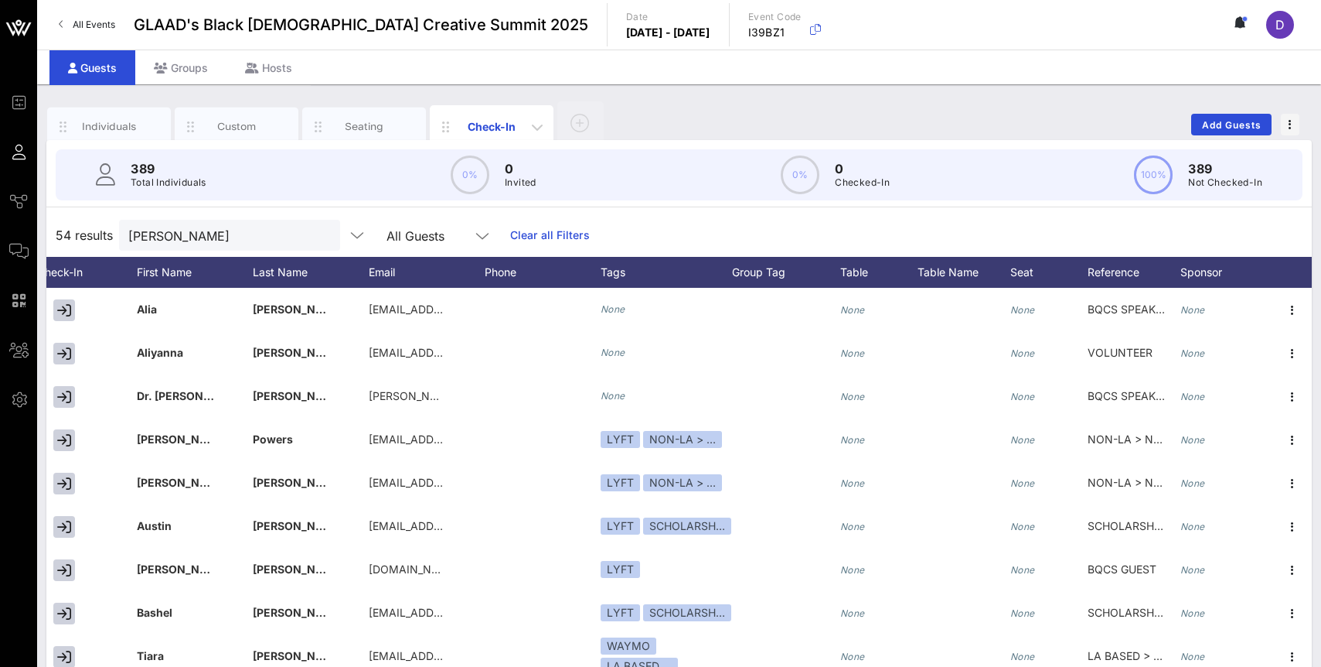
scroll to position [0, 140]
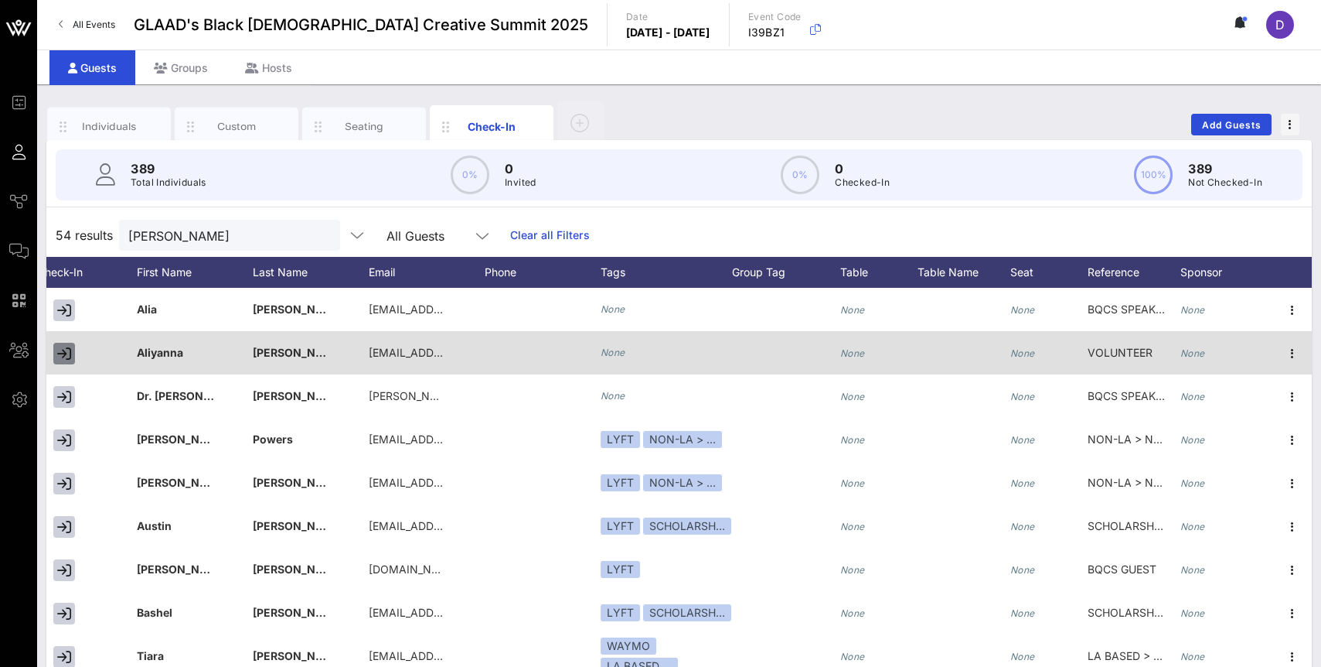
click at [60, 353] on icon "button" at bounding box center [64, 353] width 14 height 14
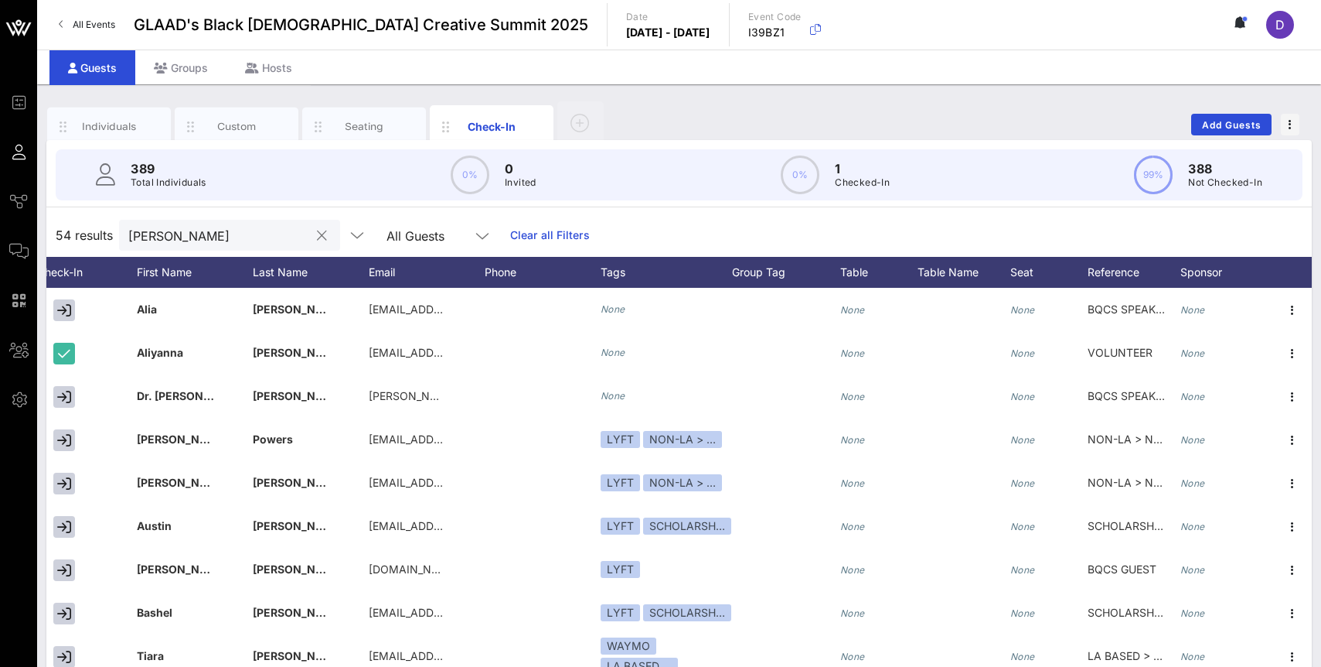
click at [199, 225] on input "[PERSON_NAME]" at bounding box center [218, 235] width 181 height 20
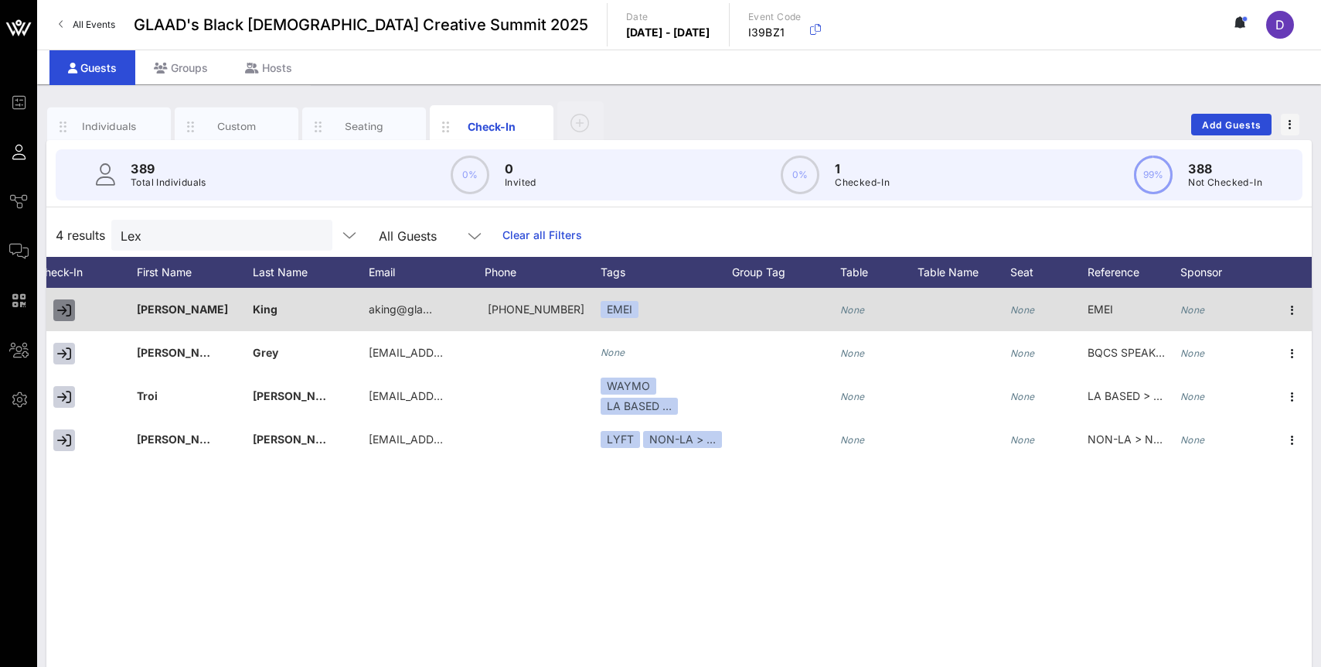
click at [66, 314] on icon "button" at bounding box center [64, 310] width 14 height 14
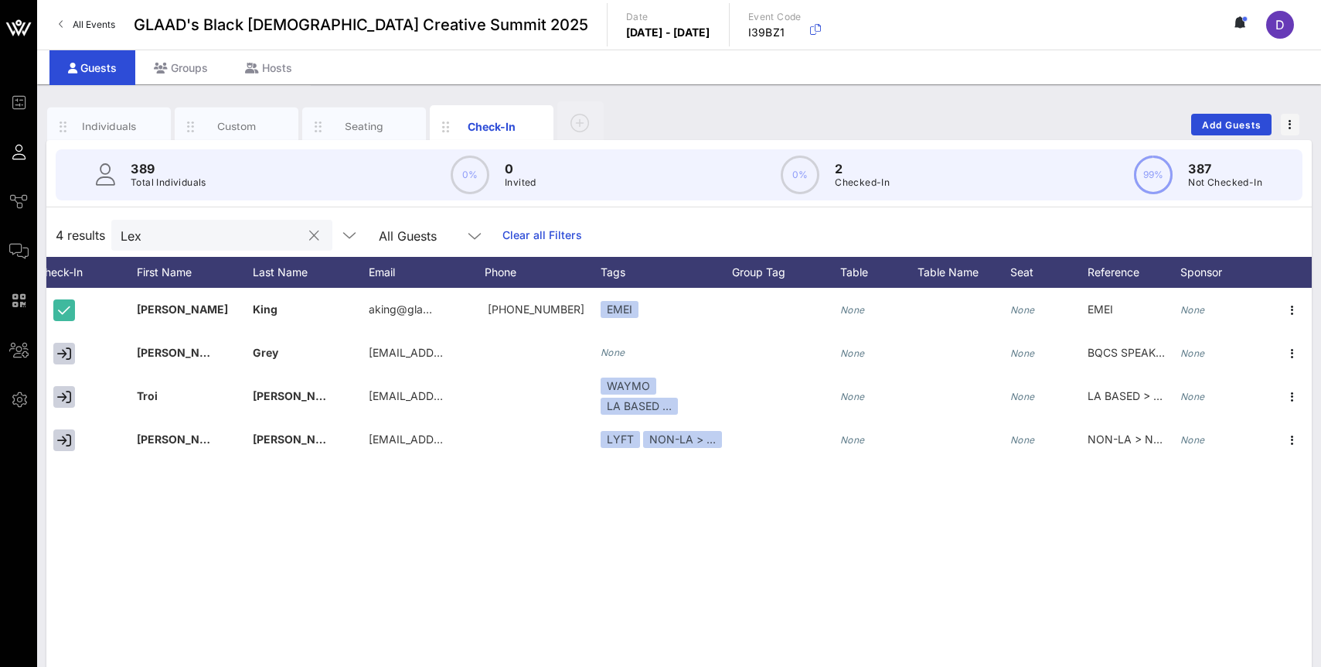
click at [168, 237] on input "Lex" at bounding box center [211, 235] width 181 height 20
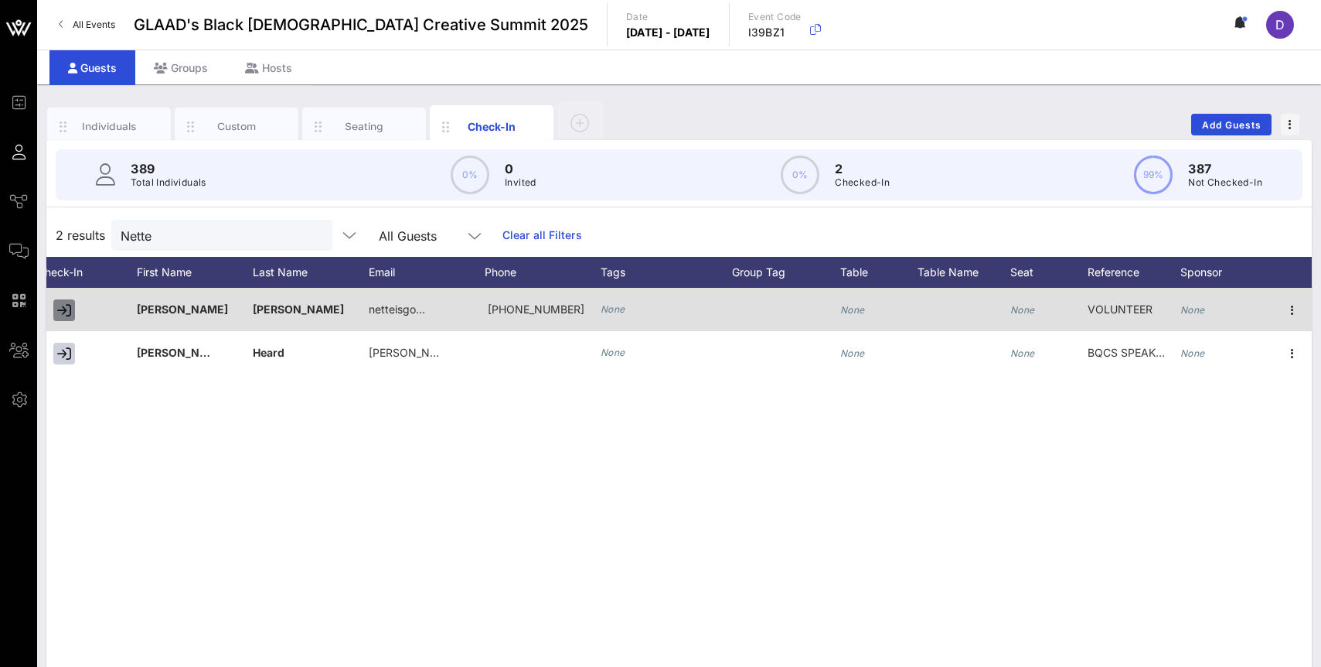
click at [64, 308] on icon "button" at bounding box center [64, 310] width 14 height 14
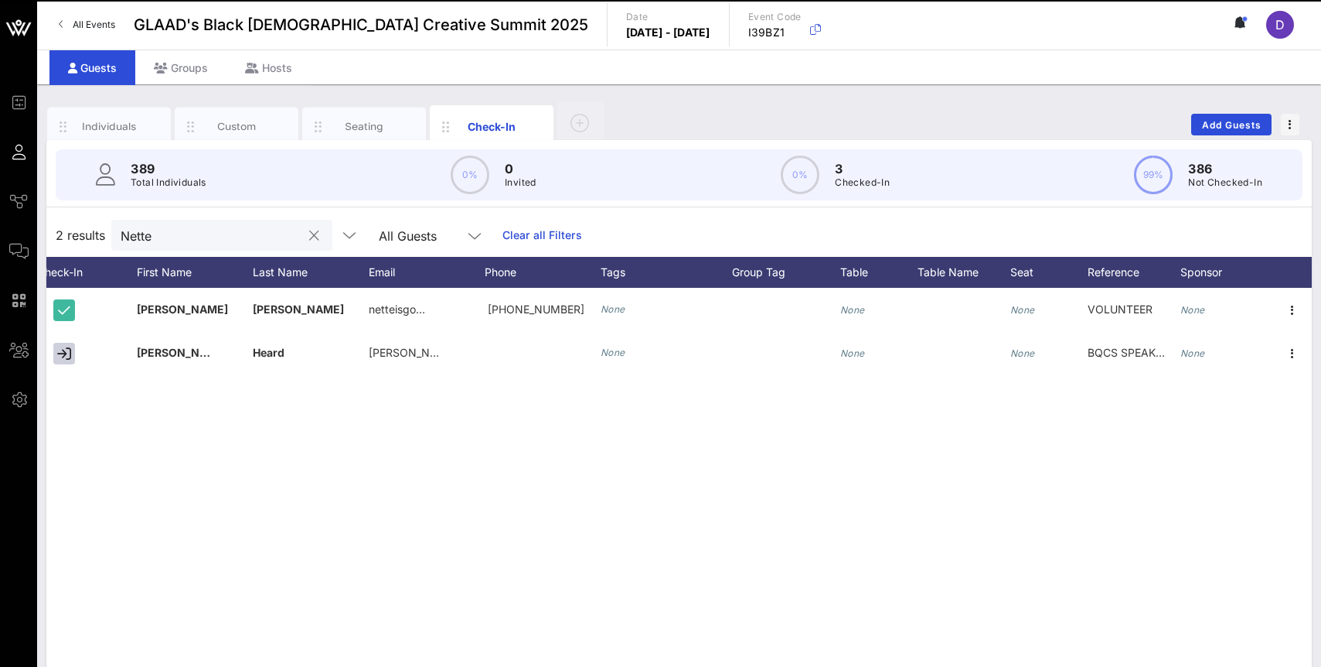
click at [199, 230] on input "Nette" at bounding box center [211, 235] width 181 height 20
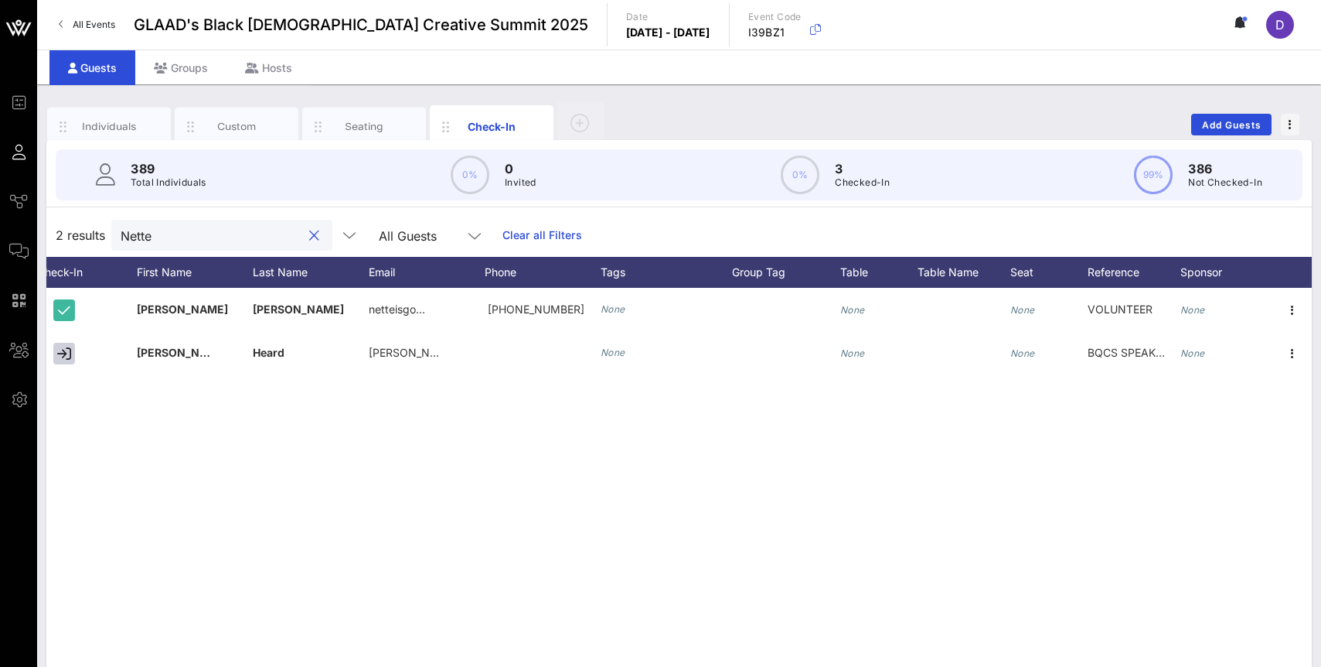
click at [199, 230] on input "Nette" at bounding box center [211, 235] width 181 height 20
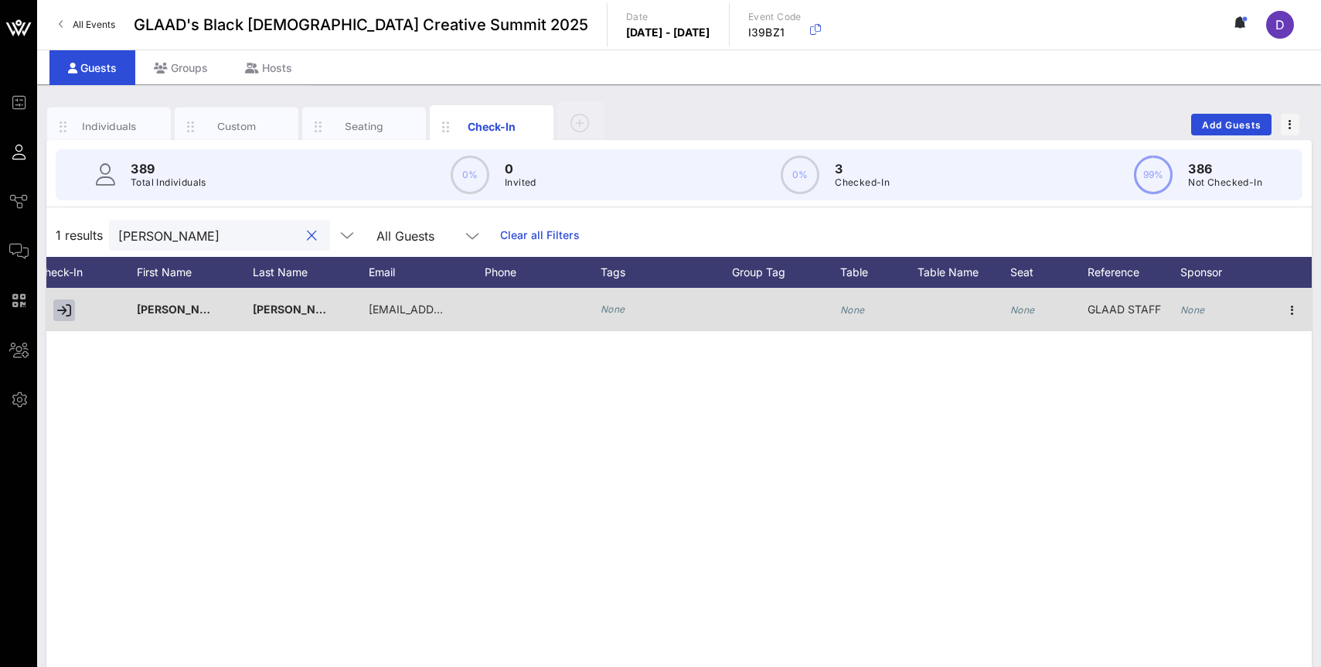
type input "[PERSON_NAME]"
click at [57, 312] on icon "button" at bounding box center [64, 310] width 14 height 14
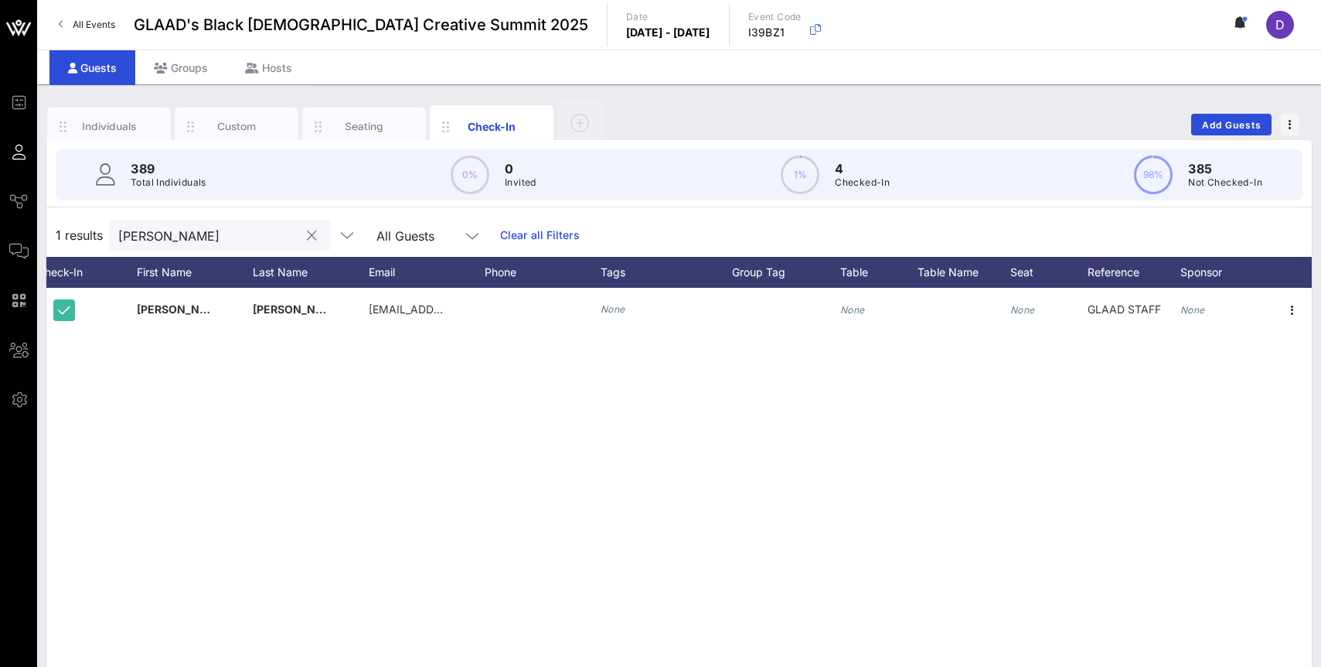
click at [230, 234] on input "[PERSON_NAME]" at bounding box center [208, 235] width 181 height 20
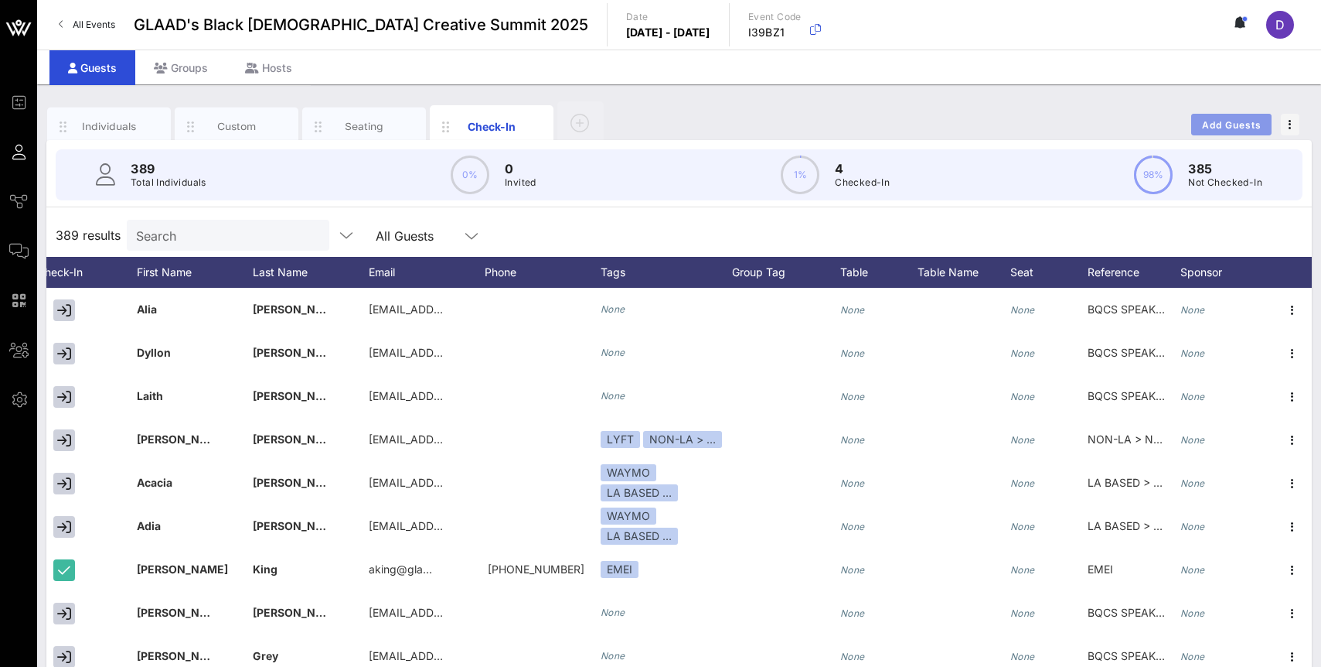
click at [1253, 123] on span "Add Guests" at bounding box center [1232, 125] width 61 height 12
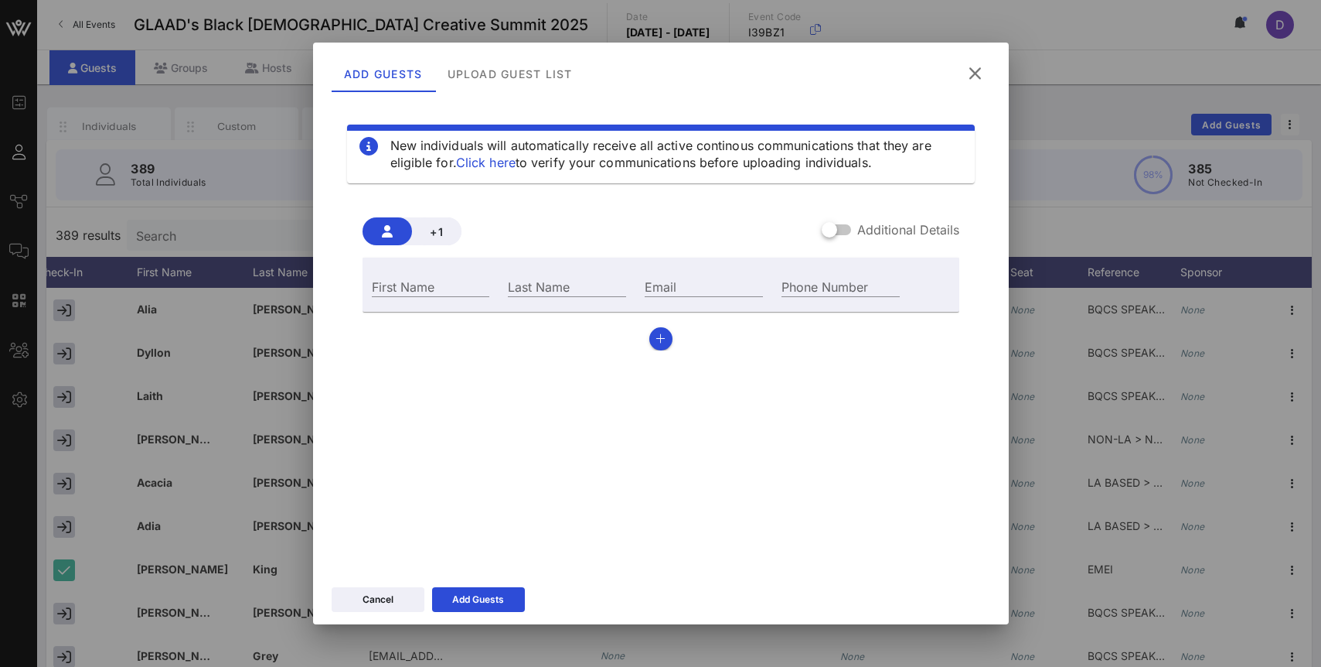
click at [421, 299] on div "First Name" at bounding box center [431, 285] width 137 height 42
click at [420, 297] on div "First Name" at bounding box center [431, 285] width 137 height 42
click at [414, 288] on input "First Name" at bounding box center [431, 286] width 118 height 20
type input "[PERSON_NAME]"
type input "Lenge"
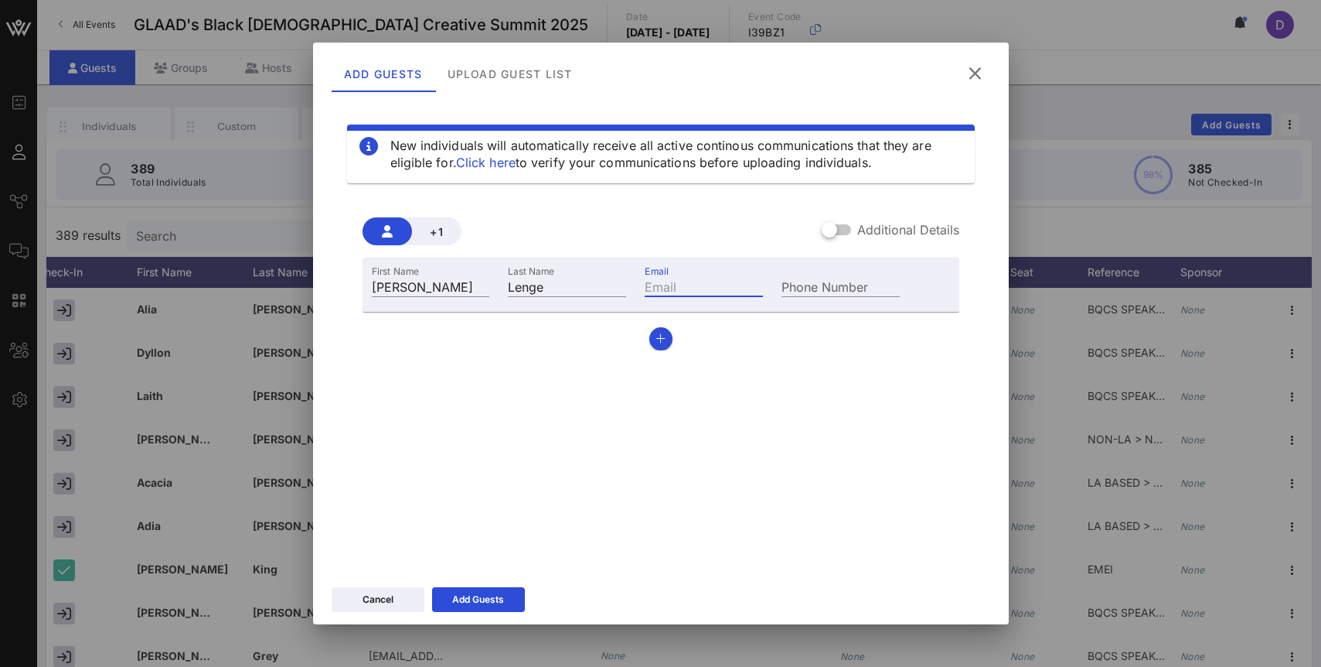
paste input "[PERSON_NAME][EMAIL_ADDRESS][DOMAIN_NAME]"
type input "[PERSON_NAME][EMAIL_ADDRESS][DOMAIN_NAME]"
click at [481, 592] on div "Add Guests" at bounding box center [478, 599] width 52 height 15
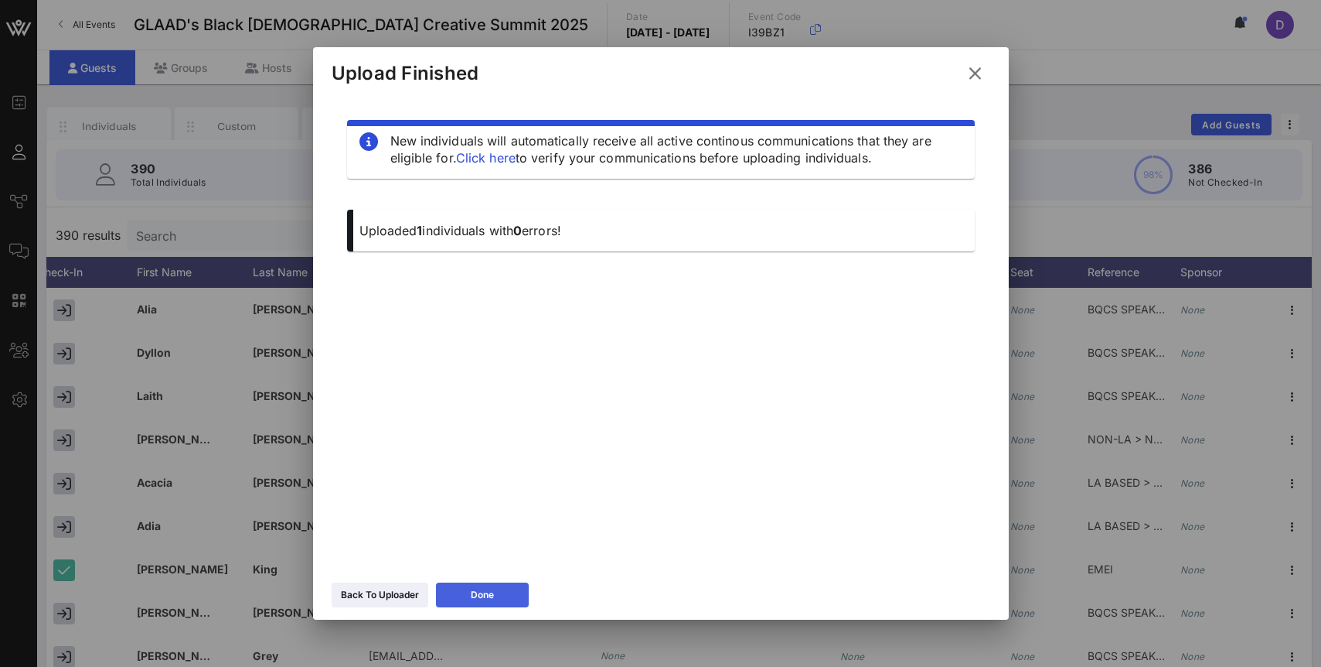
click at [478, 594] on icon at bounding box center [482, 595] width 12 height 10
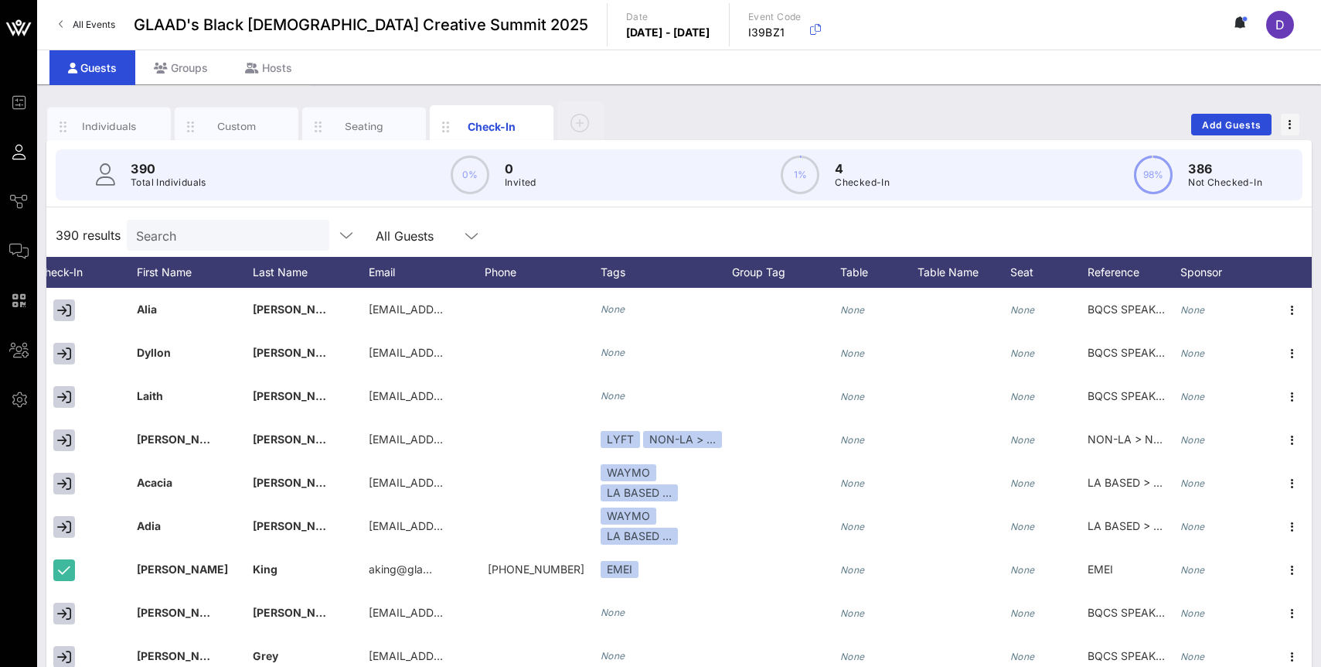
click at [199, 236] on input "Search" at bounding box center [226, 235] width 181 height 20
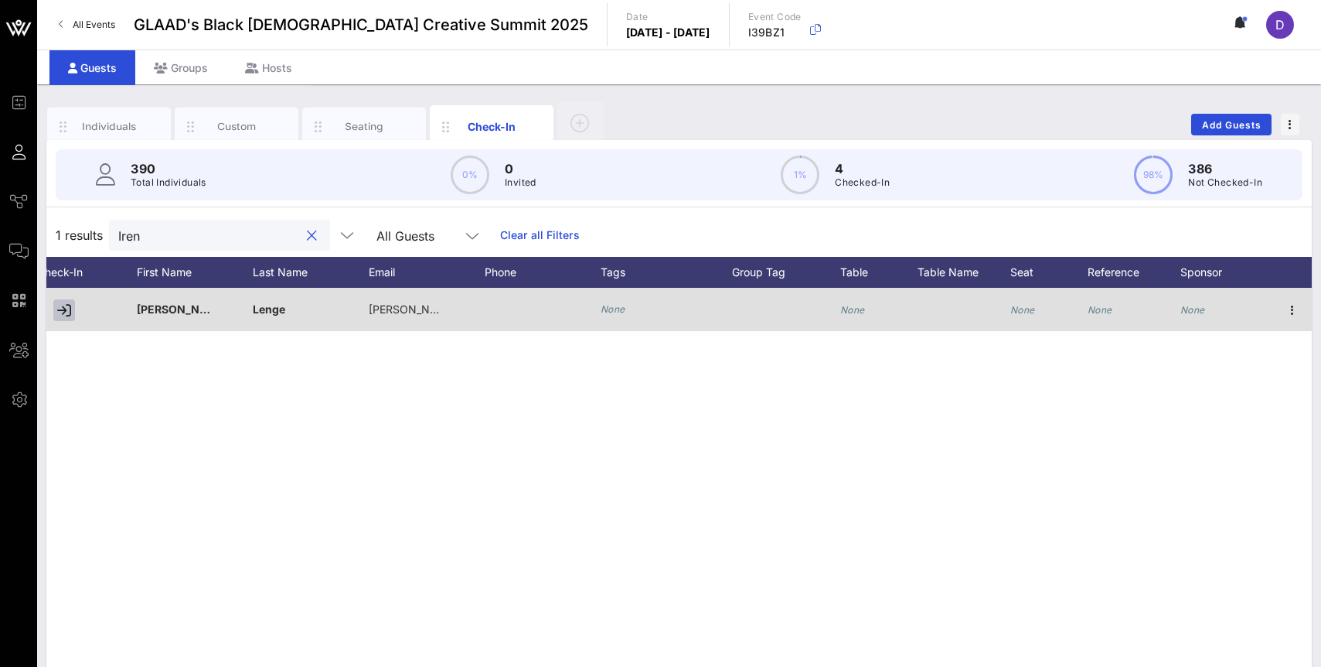
type input "Iren"
click at [64, 312] on icon "button" at bounding box center [64, 310] width 14 height 14
click at [1108, 308] on icon "None" at bounding box center [1100, 310] width 25 height 12
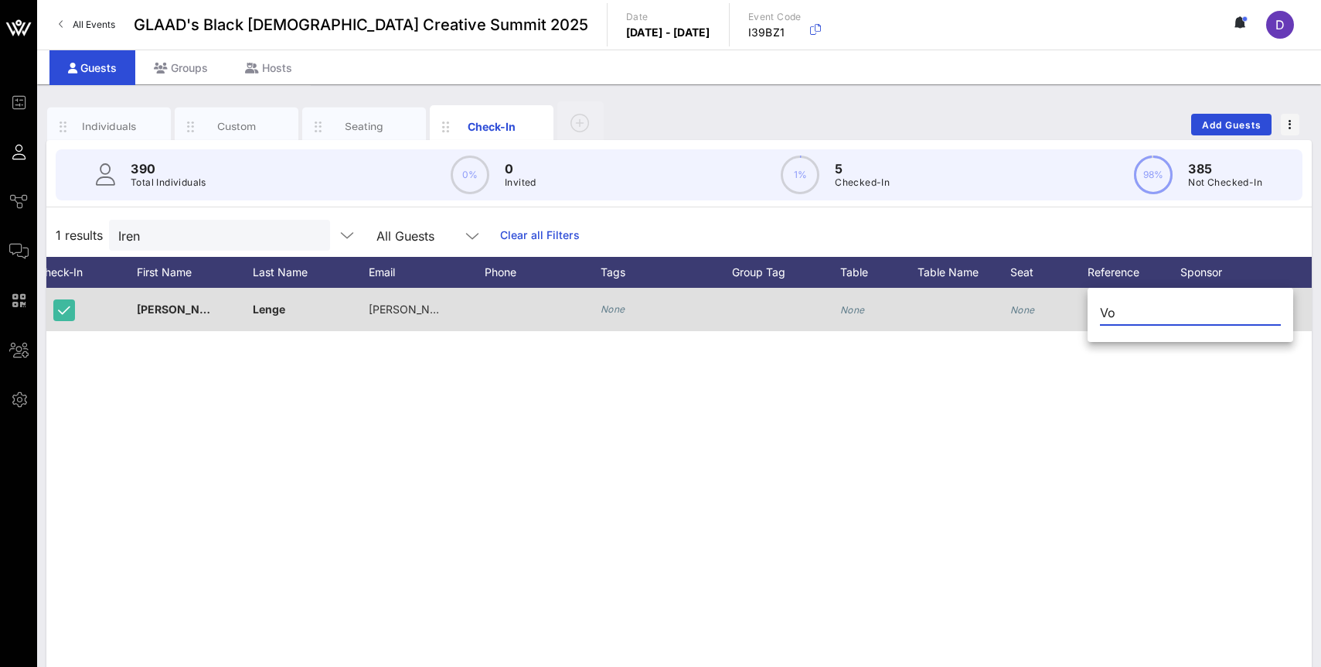
type input "V"
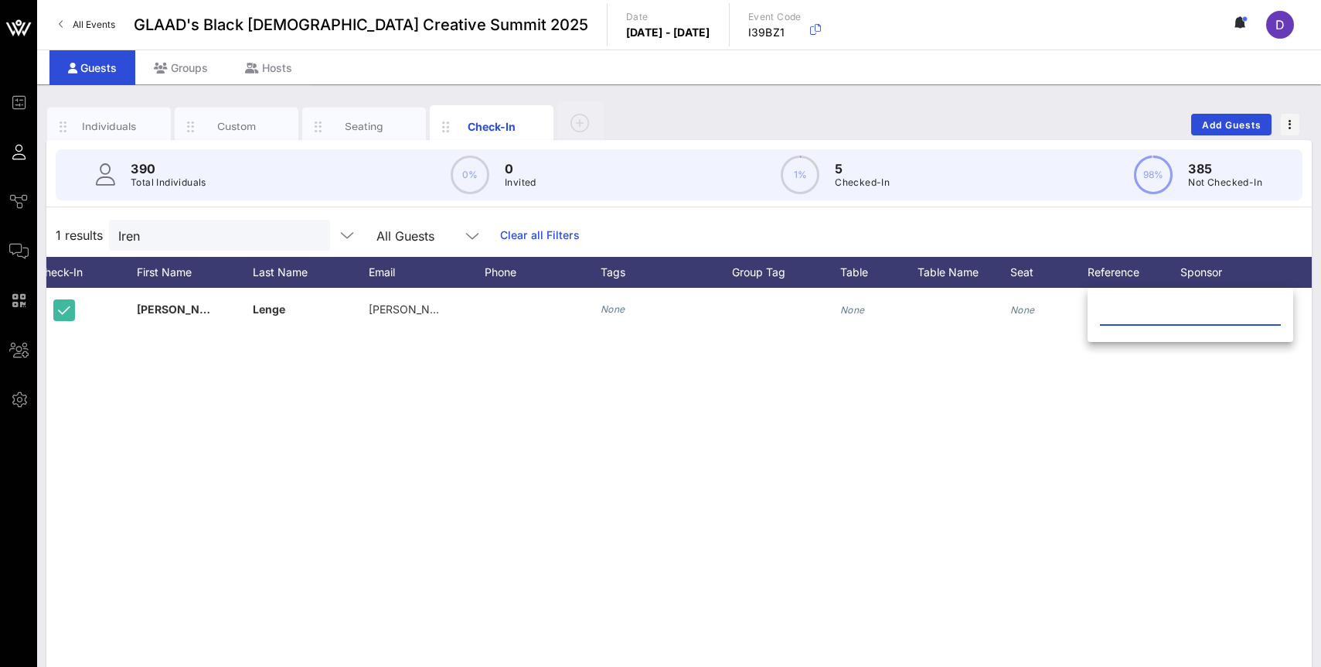
click at [1098, 415] on div "I [PERSON_NAME] [PERSON_NAME][EMAIL_ADDRESS][DOMAIN_NAME] None None None None N…" at bounding box center [679, 520] width 1266 height 464
click at [1216, 125] on span "Add Guests" at bounding box center [1232, 125] width 61 height 12
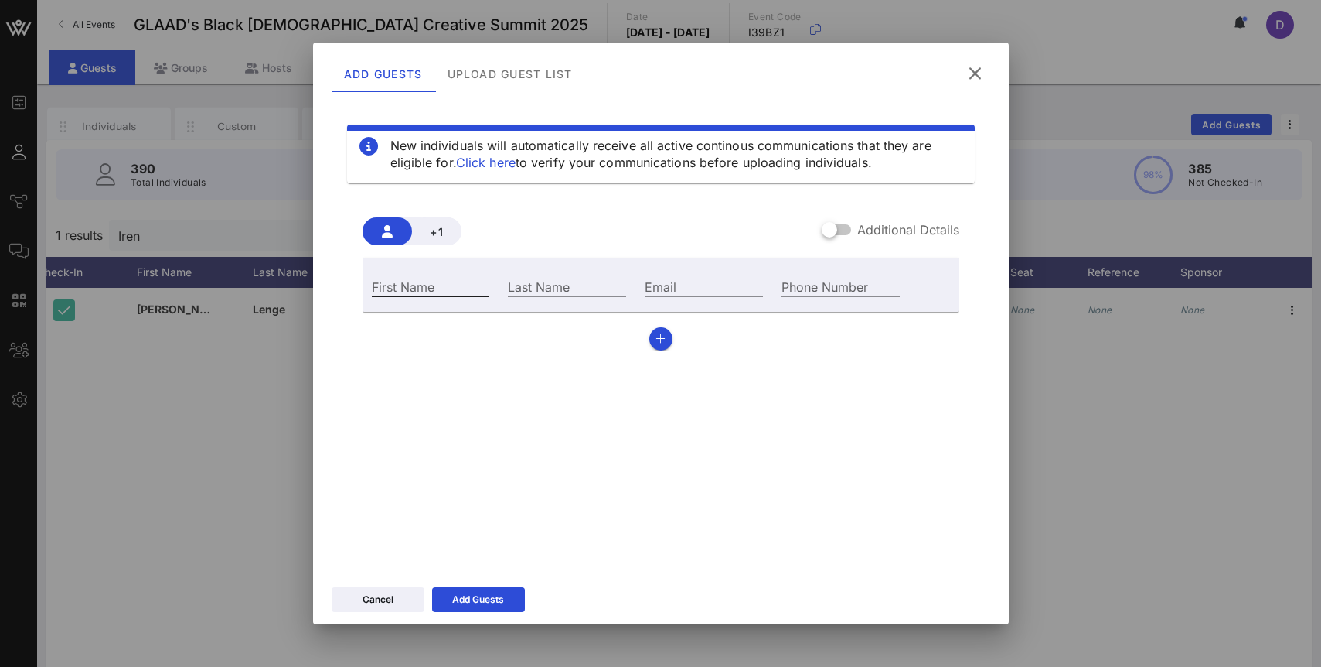
click at [433, 285] on input "First Name" at bounding box center [431, 286] width 118 height 20
type input "[PERSON_NAME]"
type input "Prollamente"
click at [673, 280] on input "Email" at bounding box center [704, 286] width 118 height 20
click at [701, 278] on input "Email" at bounding box center [704, 286] width 118 height 20
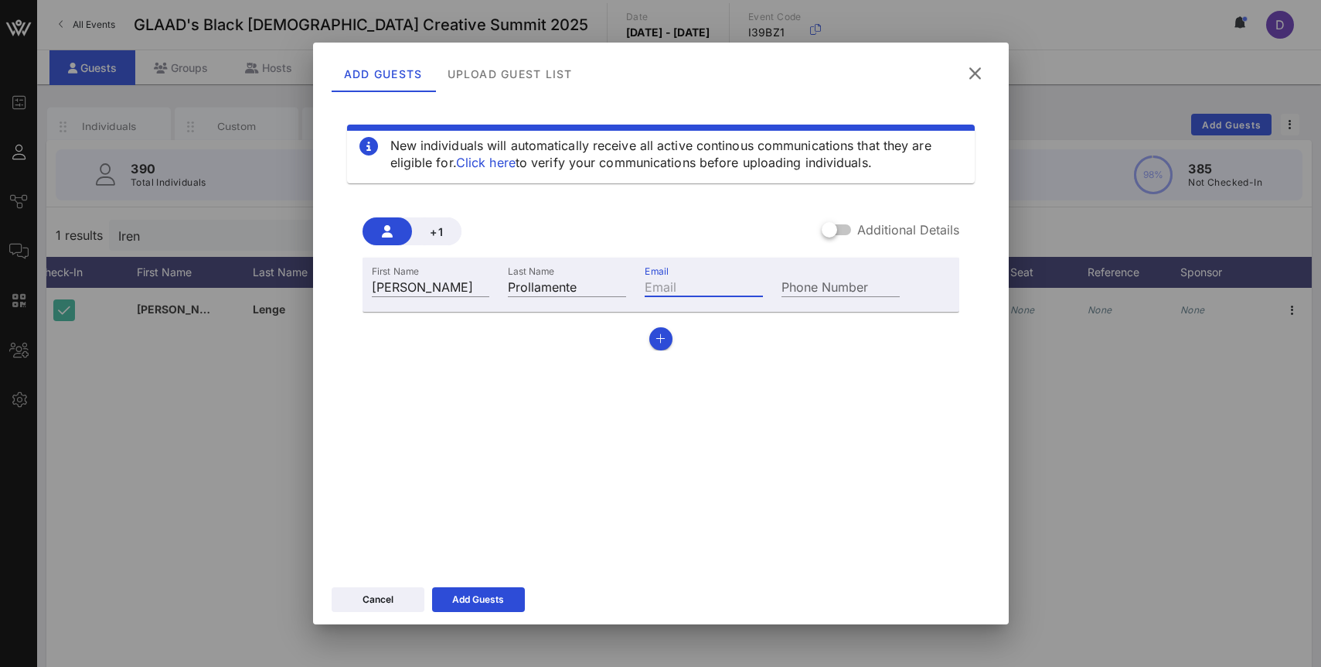
paste input "[EMAIL_ADDRESS][DOMAIN_NAME]"
type input "[EMAIL_ADDRESS][DOMAIN_NAME]"
click at [489, 603] on div "Add Guests" at bounding box center [478, 599] width 52 height 15
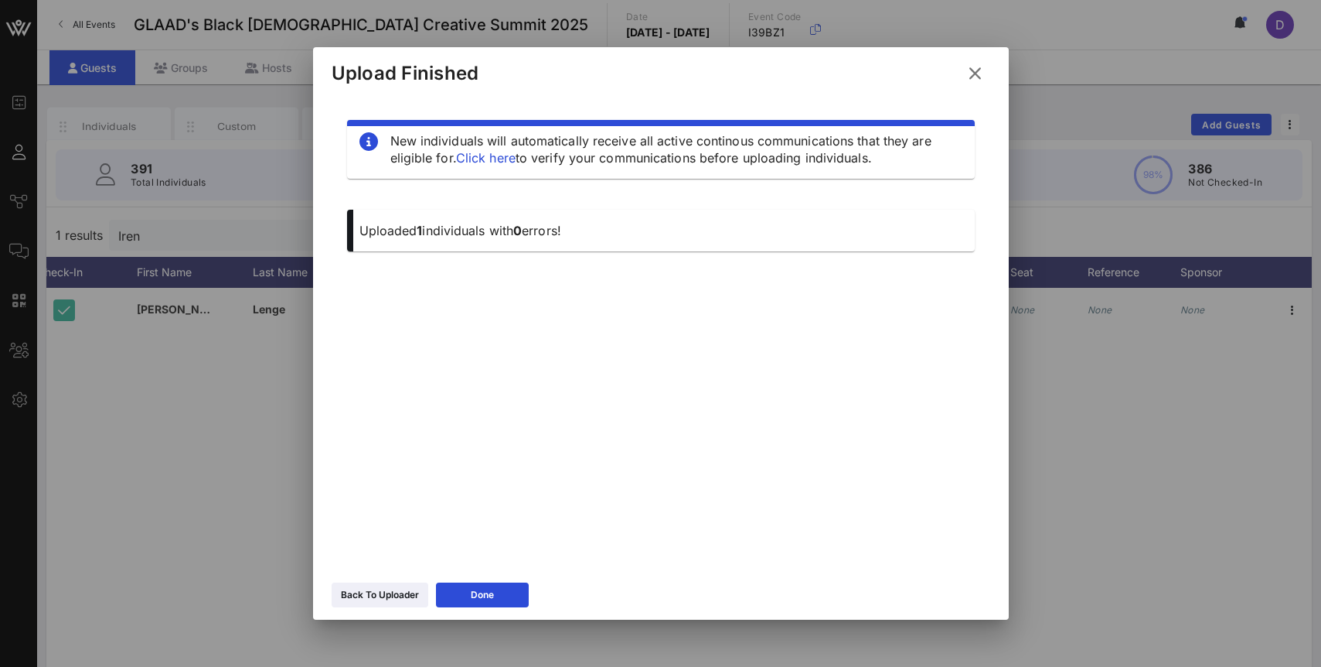
click at [977, 76] on icon at bounding box center [975, 73] width 26 height 25
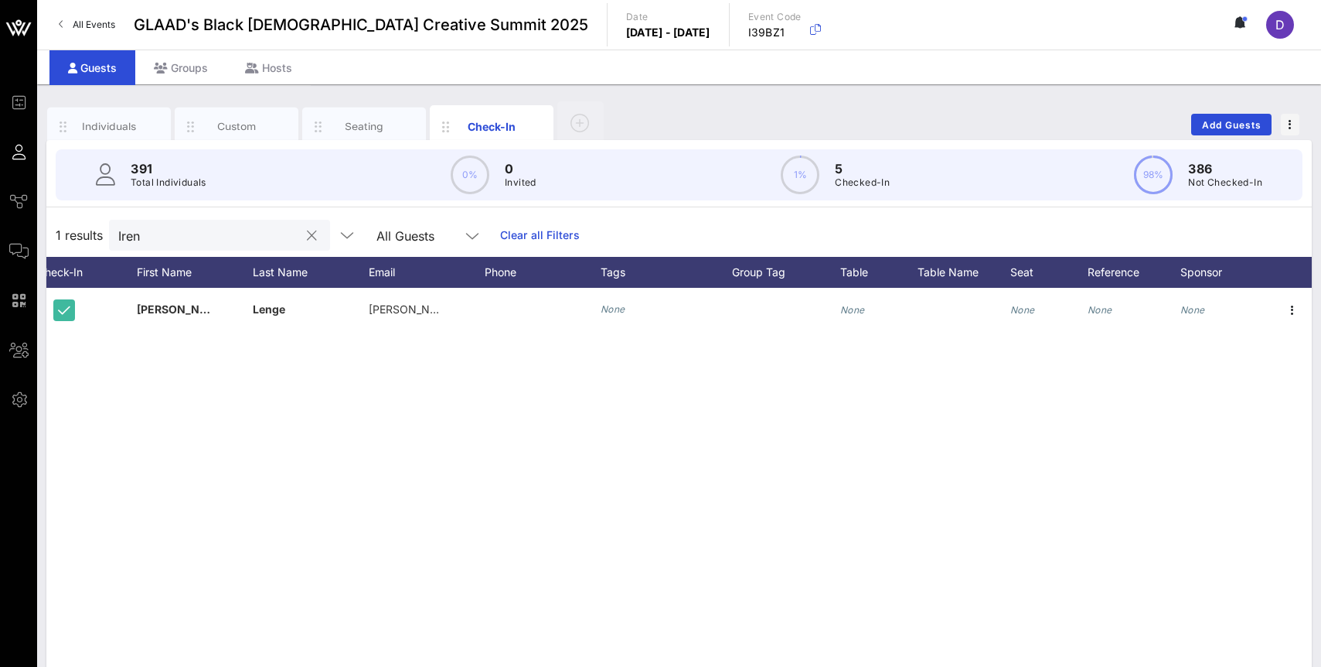
click at [180, 234] on input "Iren" at bounding box center [208, 235] width 181 height 20
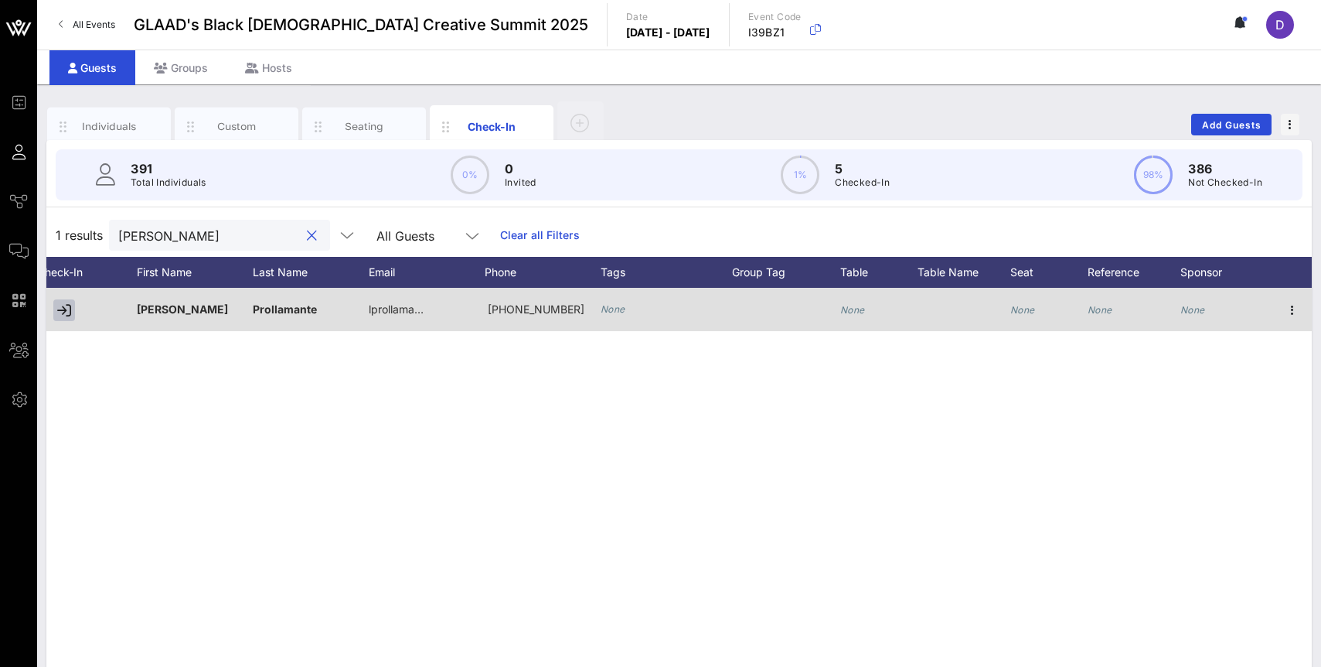
type input "[PERSON_NAME]"
click at [72, 306] on button "button" at bounding box center [64, 310] width 22 height 22
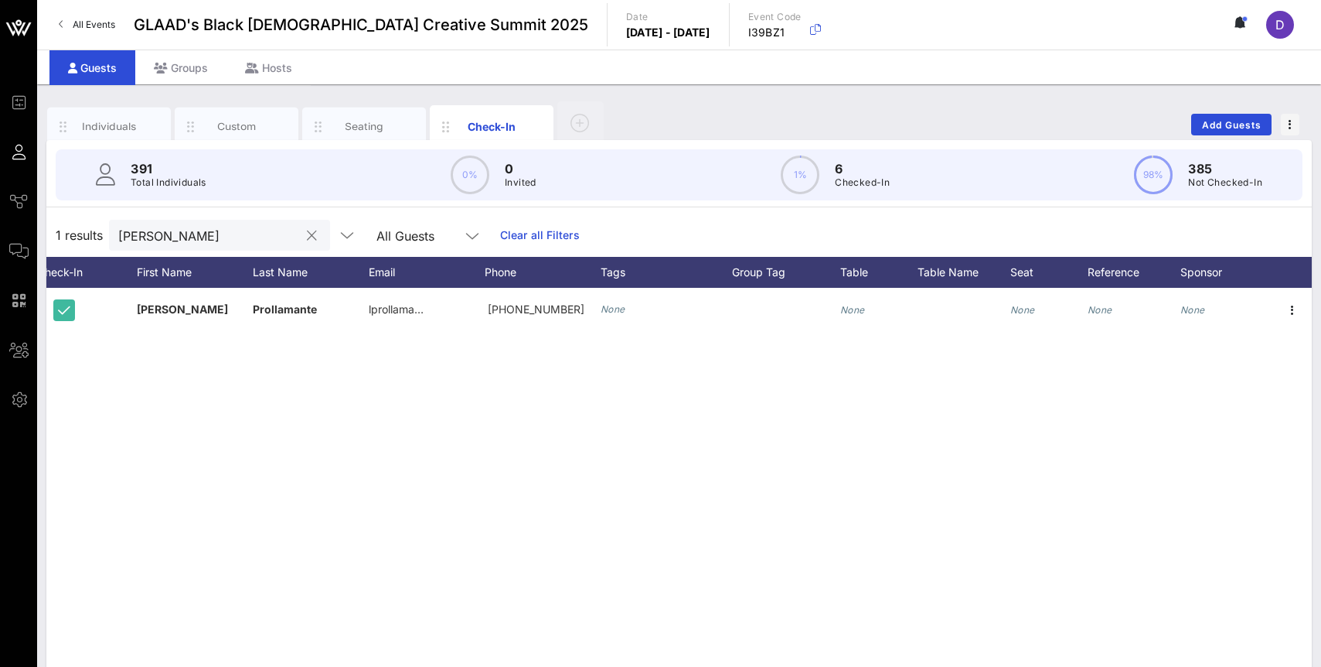
click at [307, 237] on button "clear icon" at bounding box center [312, 235] width 10 height 15
